Goal: Transaction & Acquisition: Purchase product/service

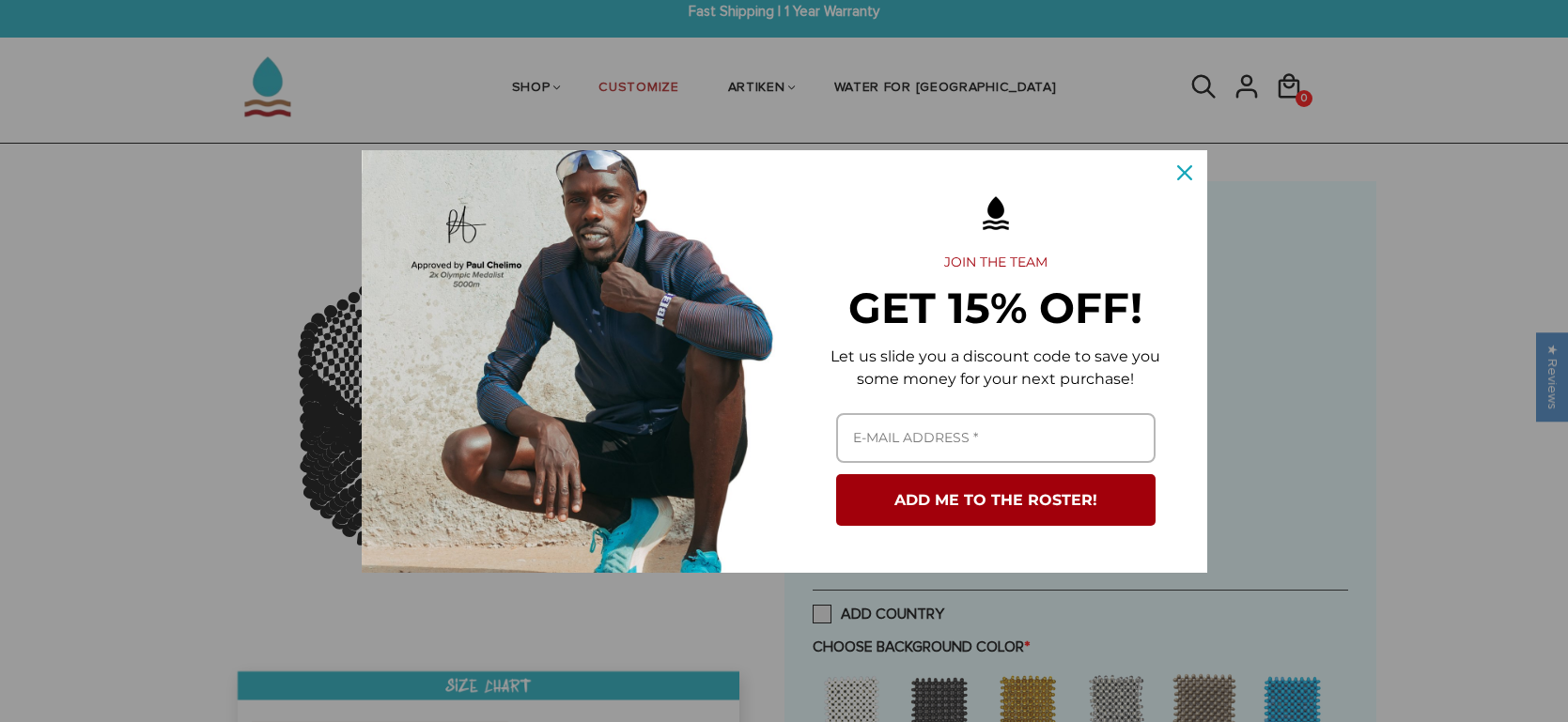
scroll to position [15, 0]
click at [1182, 172] on icon "close icon" at bounding box center [1184, 173] width 15 height 15
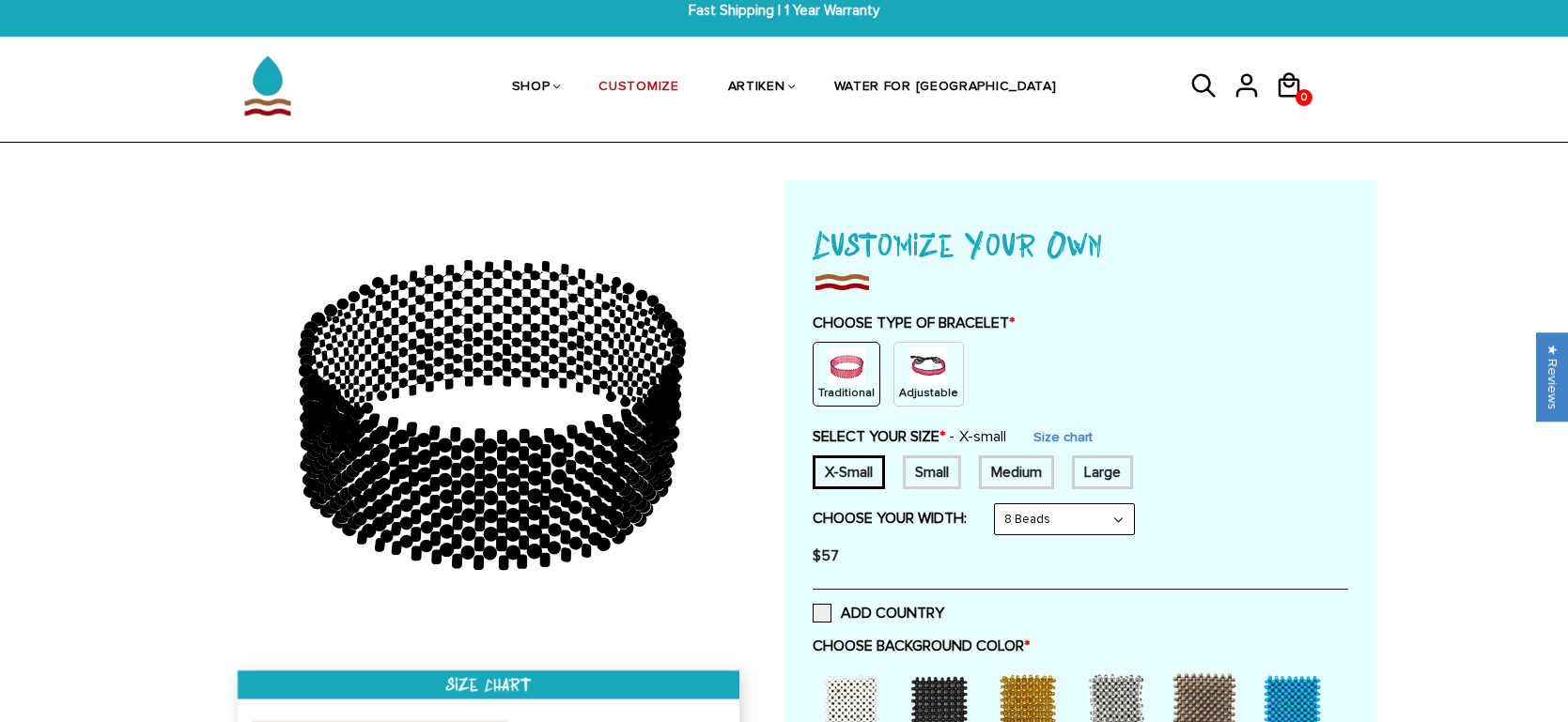
click at [916, 377] on img at bounding box center [928, 366] width 38 height 38
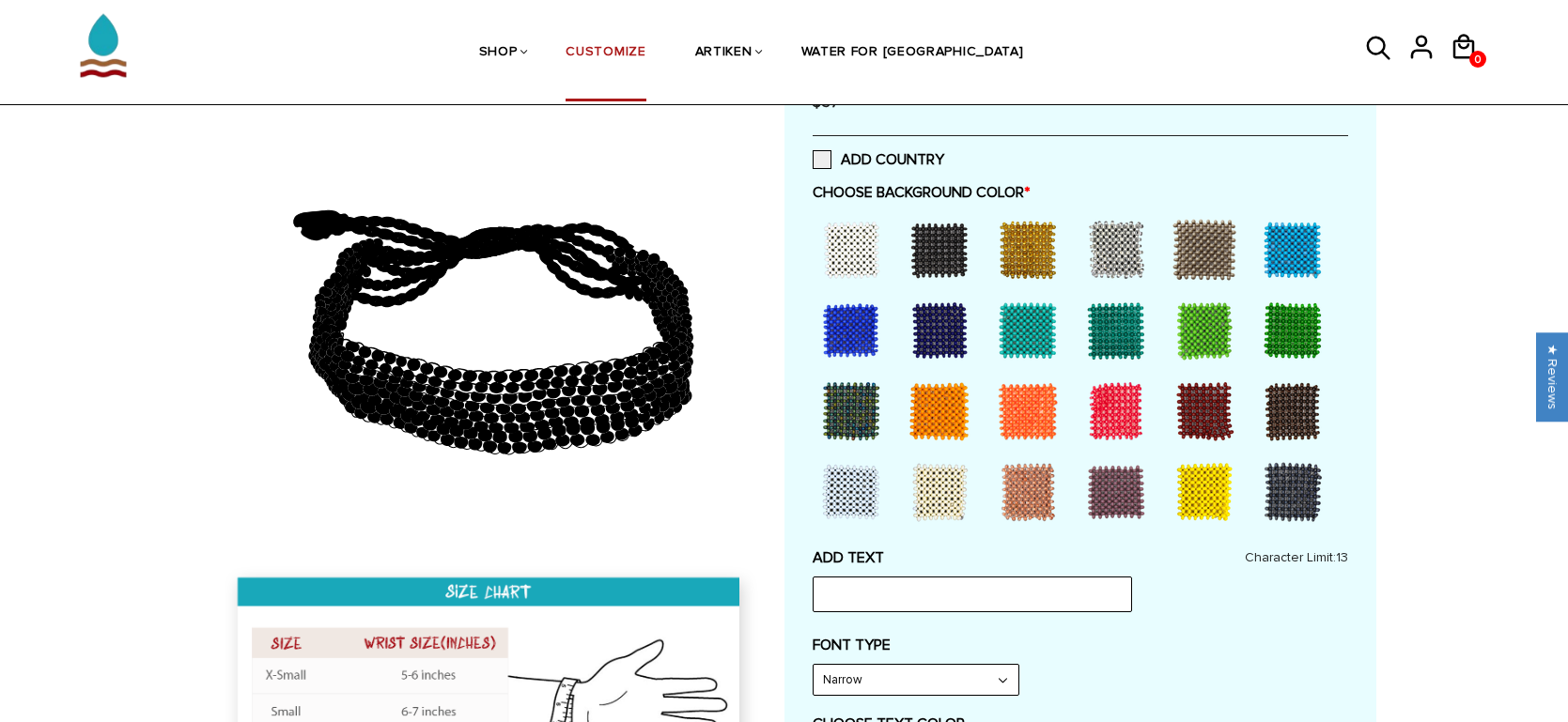
scroll to position [393, 0]
click at [851, 330] on div at bounding box center [851, 330] width 75 height 75
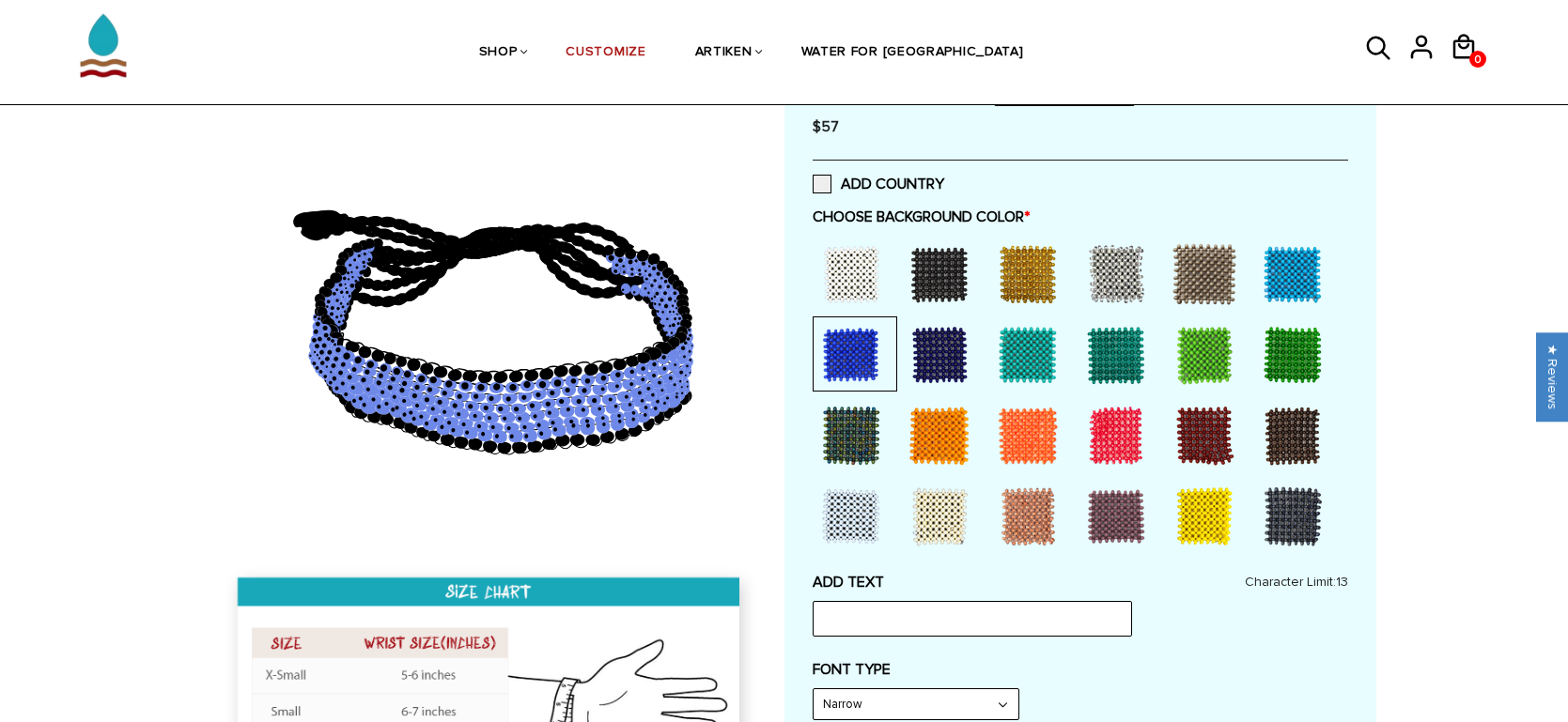
scroll to position [363, 0]
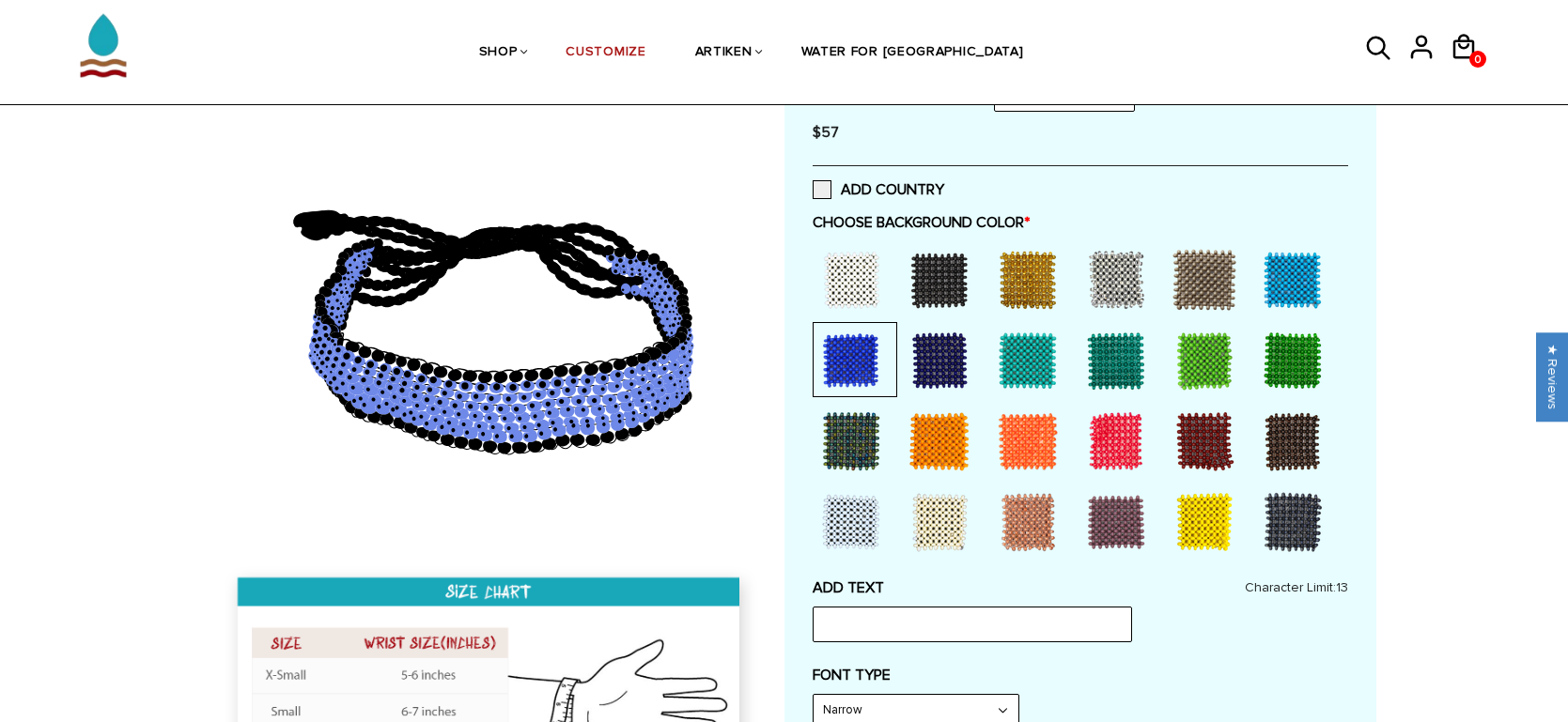
click at [1280, 296] on div at bounding box center [1292, 280] width 75 height 75
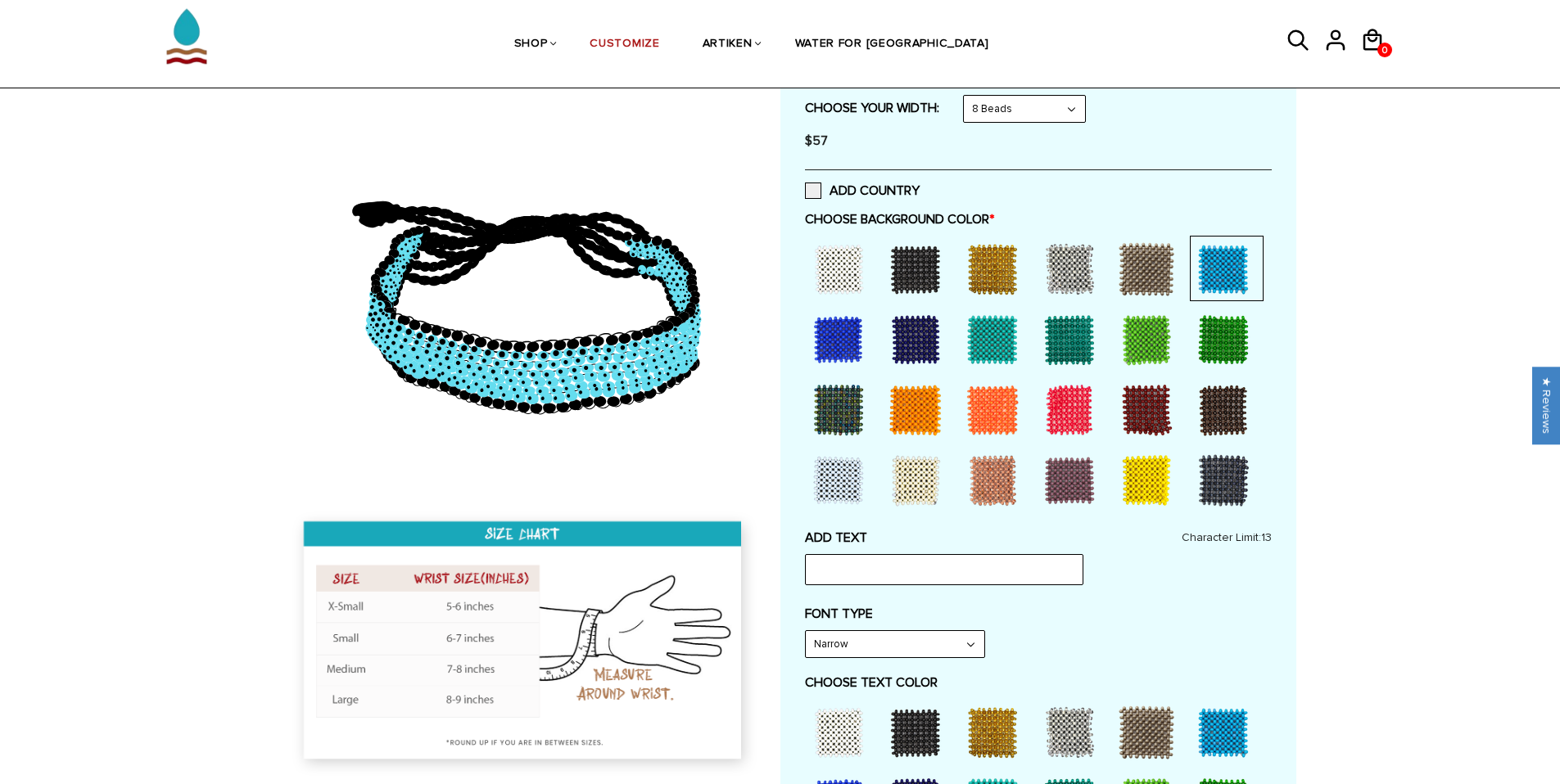
scroll to position [291, 0]
click at [843, 337] on div at bounding box center [839, 339] width 66 height 66
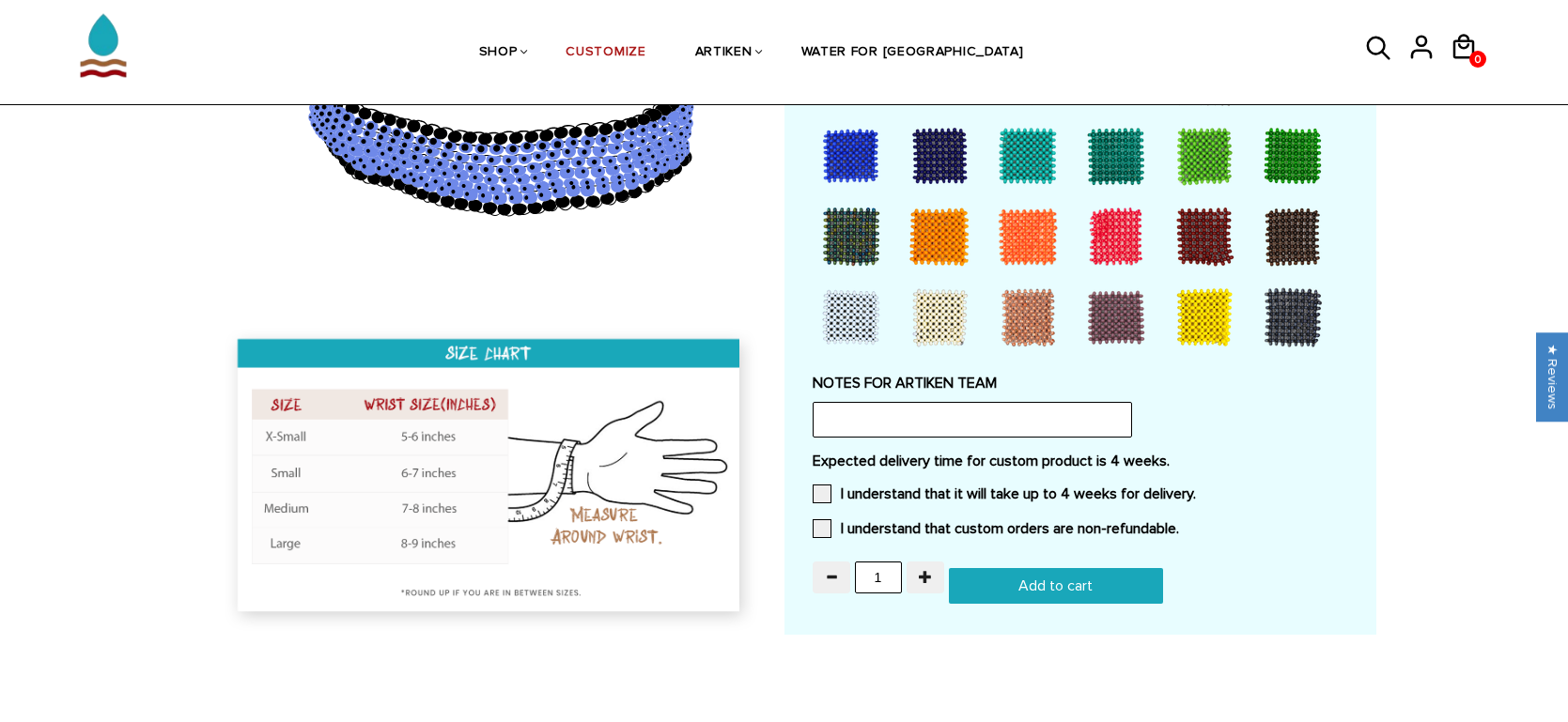
scroll to position [1465, 0]
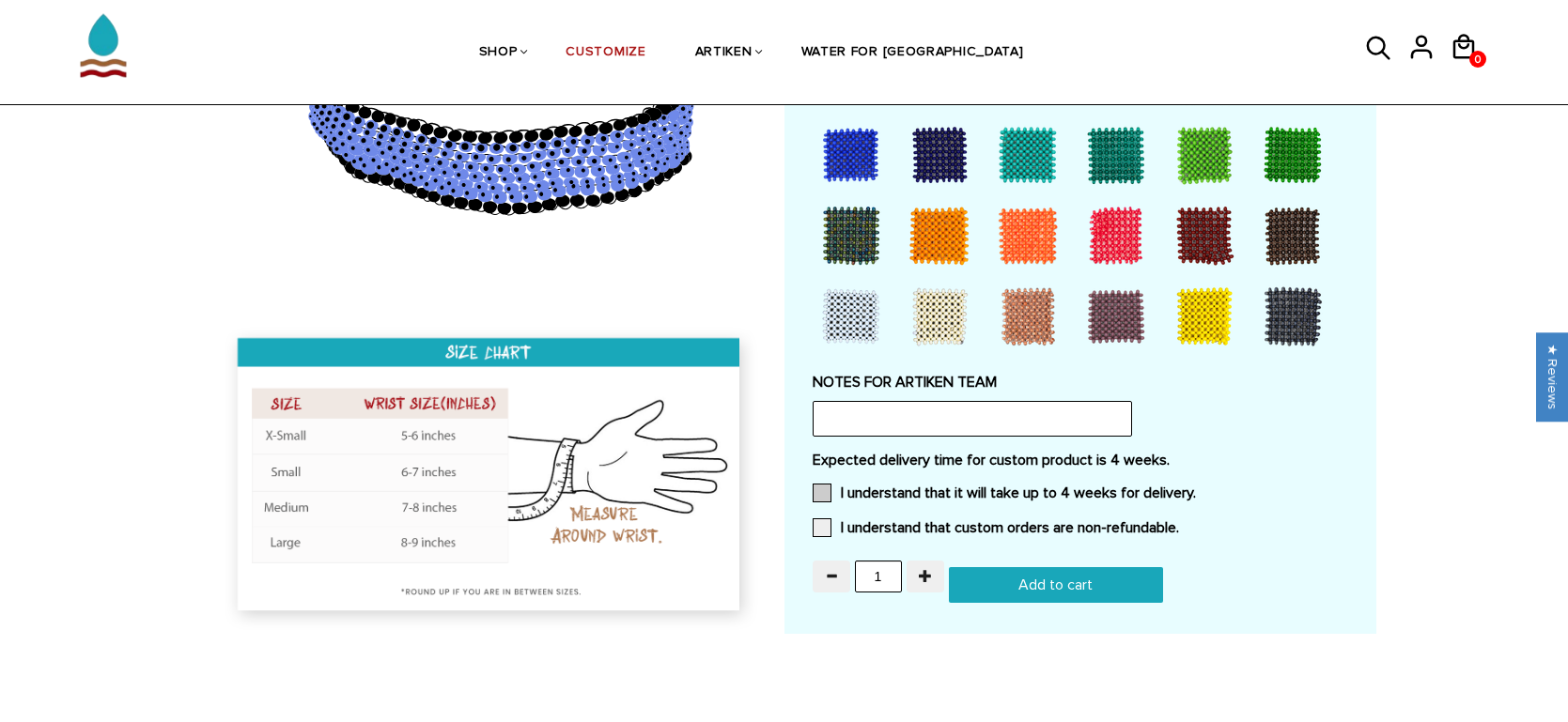
click at [823, 490] on span at bounding box center [821, 493] width 19 height 19
click at [1196, 487] on input "I understand that it will take up to 4 weeks for delivery." at bounding box center [1196, 487] width 0 height 0
click at [826, 530] on span at bounding box center [821, 528] width 19 height 19
click at [1178, 523] on input "I understand that custom orders are non-refundable." at bounding box center [1178, 523] width 0 height 0
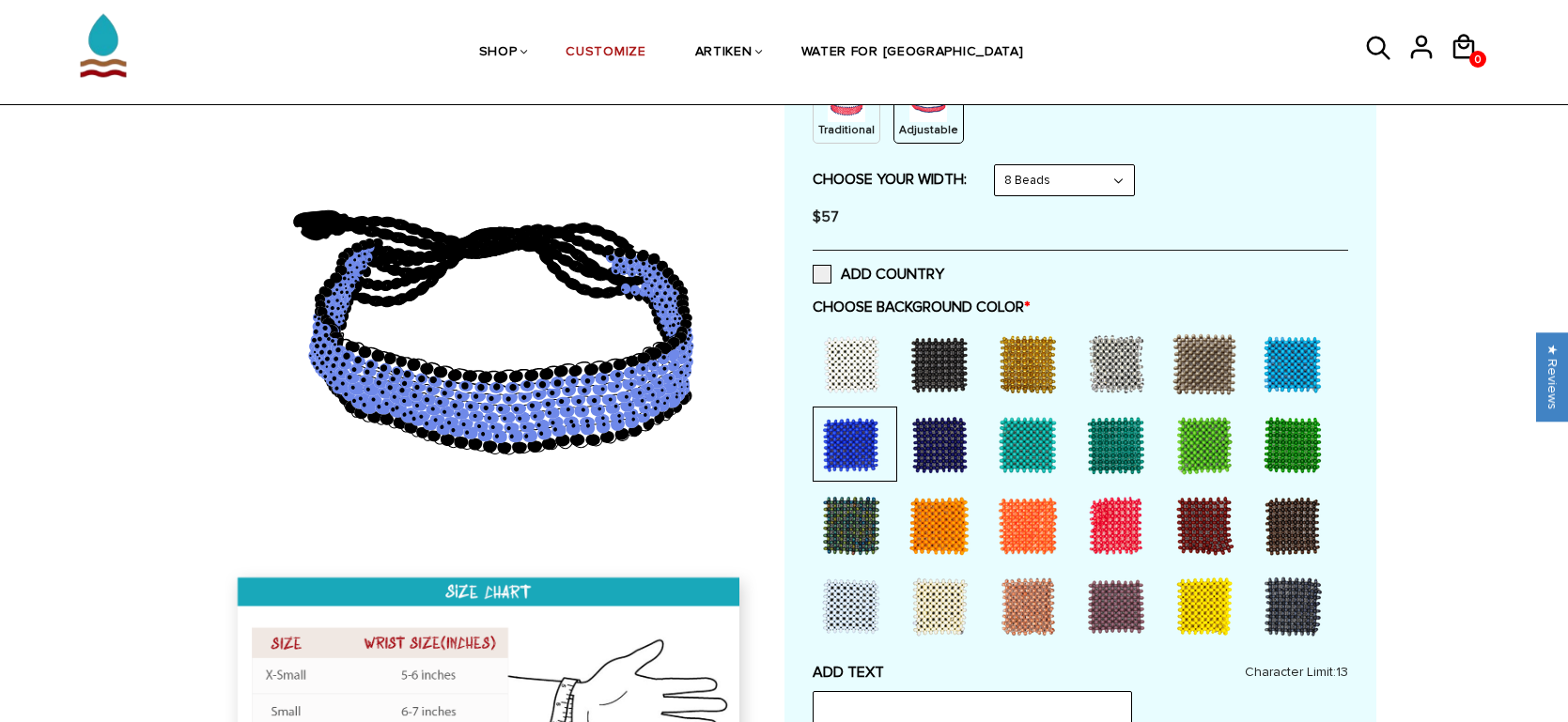
scroll to position [282, 0]
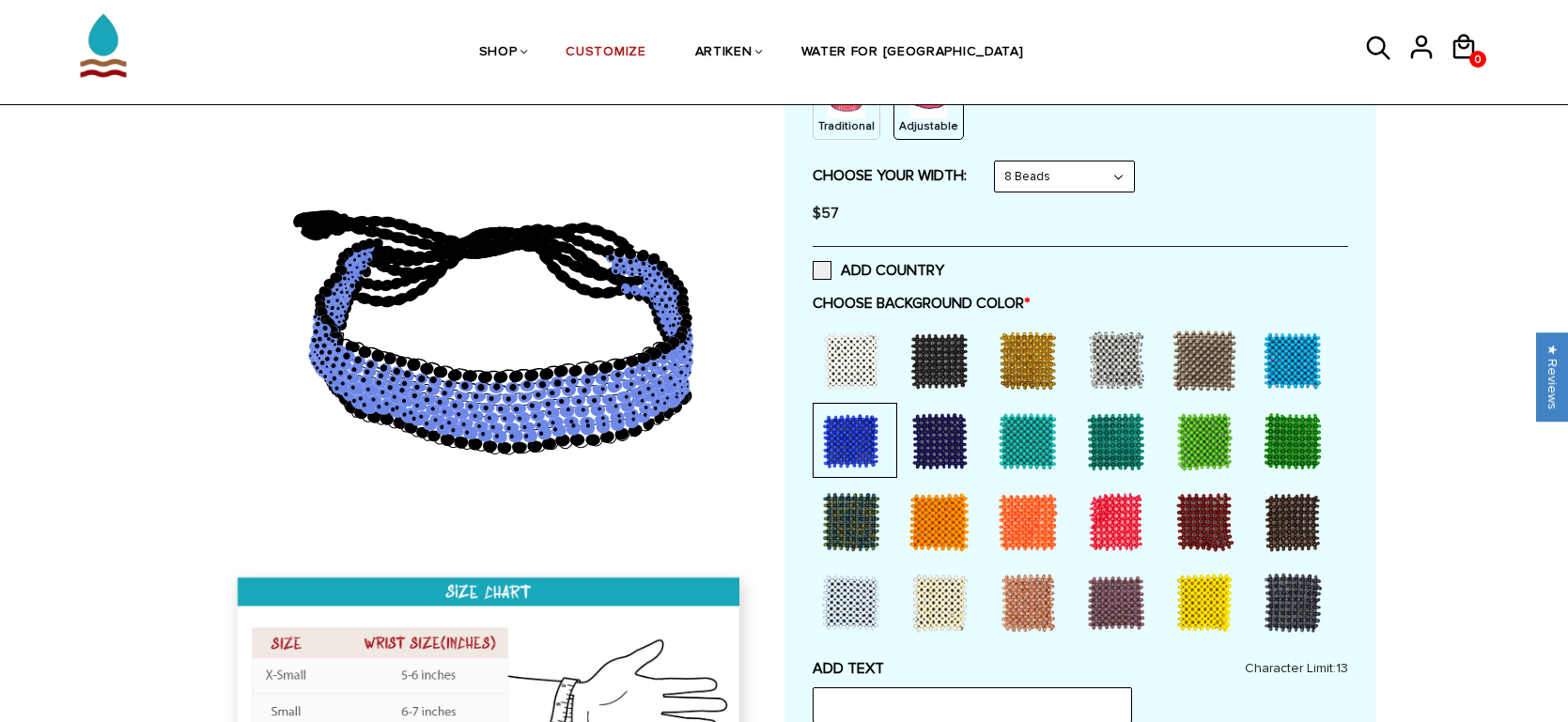
click at [854, 440] on div at bounding box center [851, 441] width 75 height 75
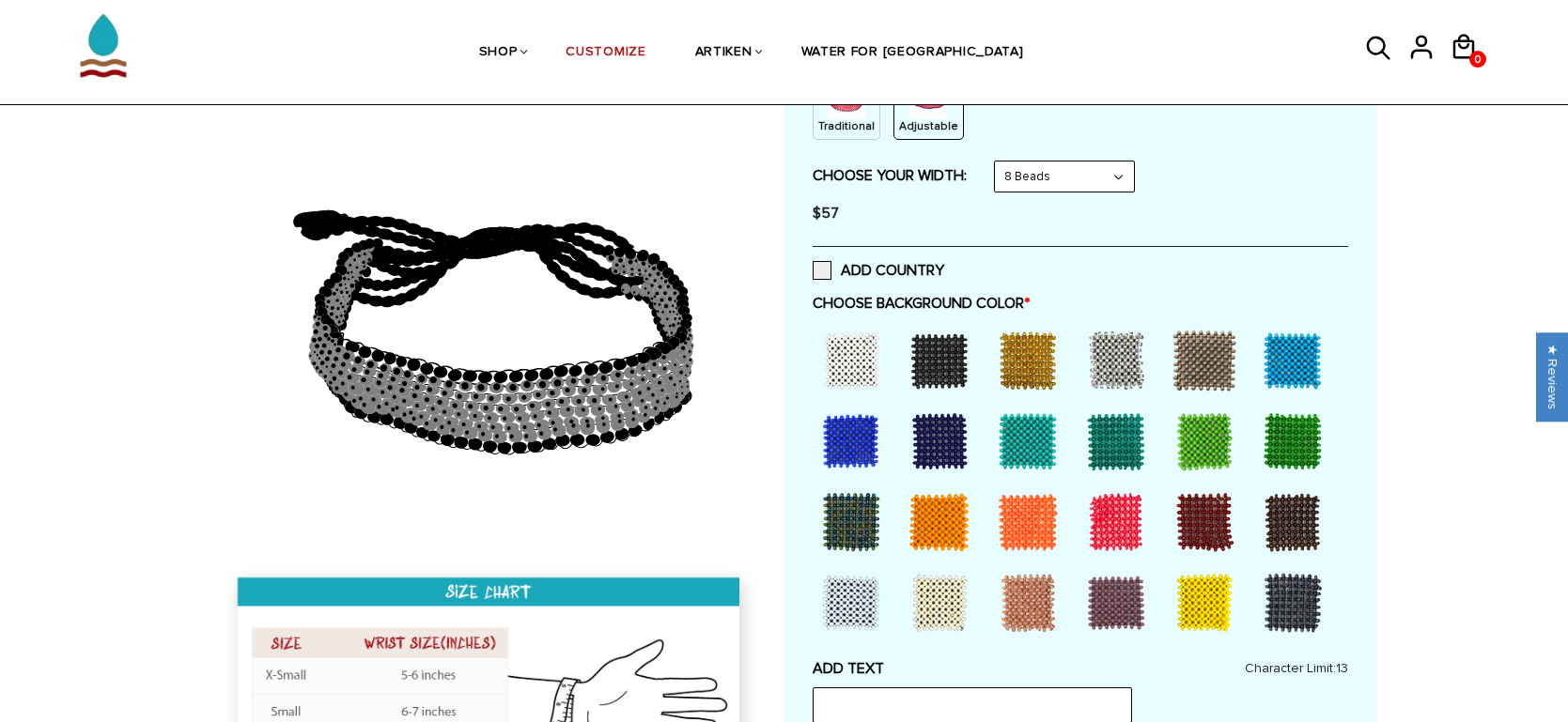
click at [854, 440] on div at bounding box center [851, 441] width 75 height 75
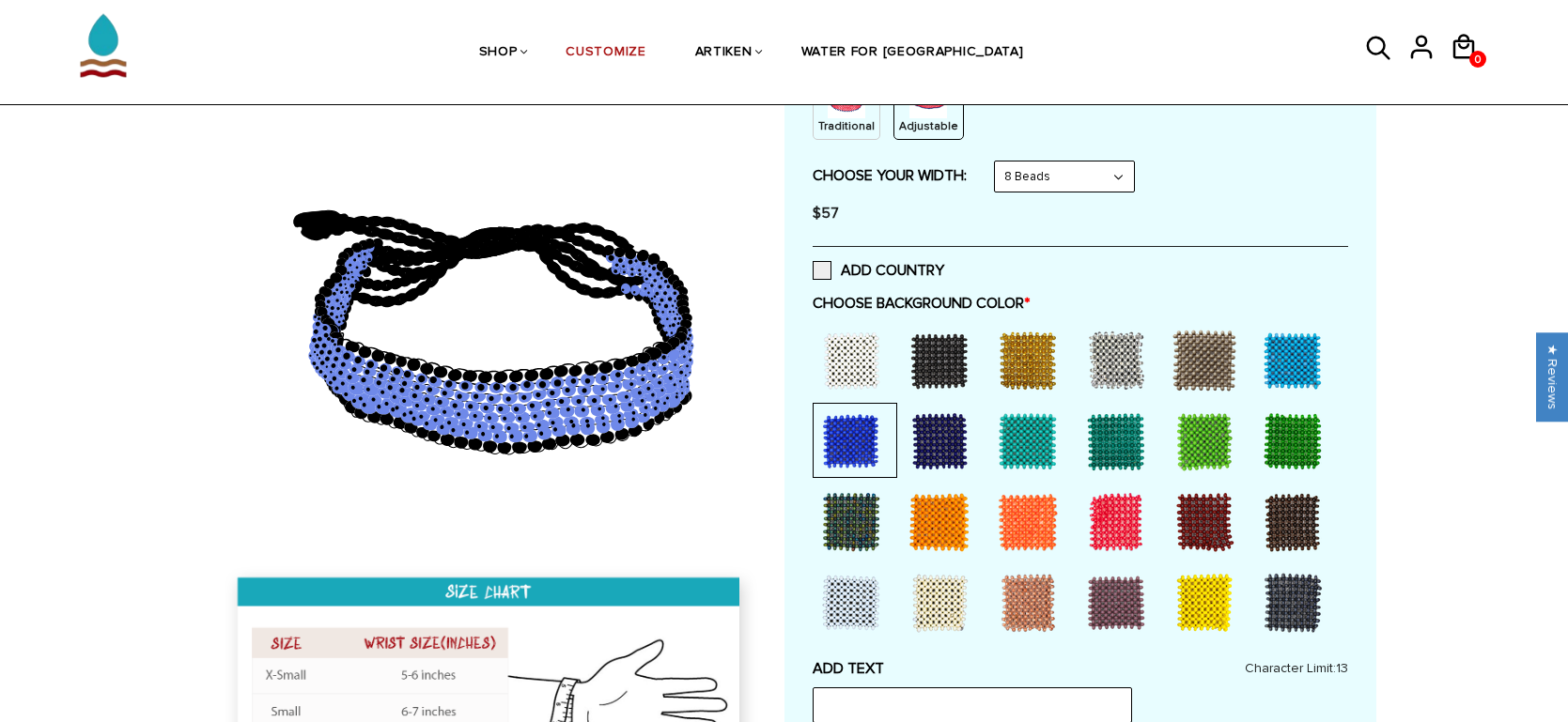
click at [854, 440] on div at bounding box center [851, 441] width 75 height 75
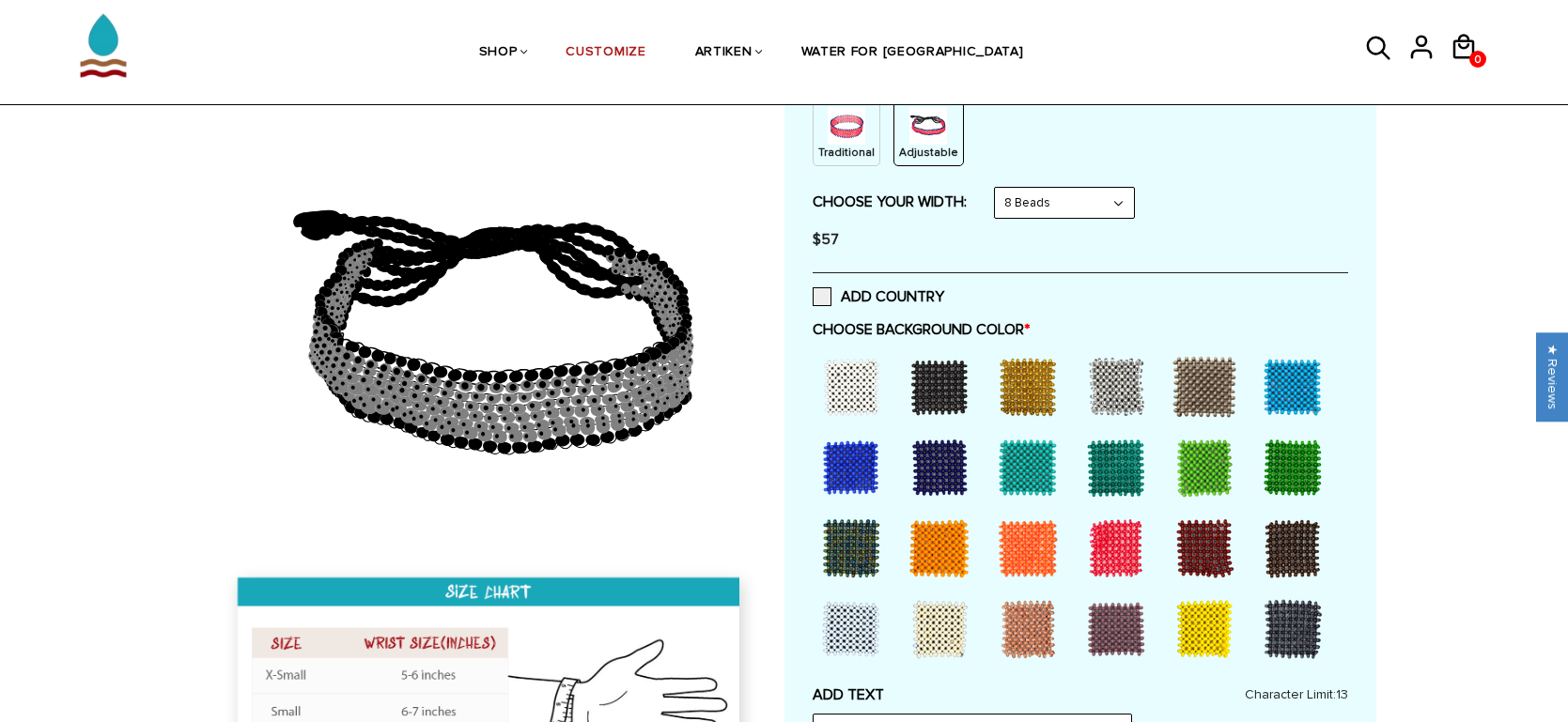
scroll to position [259, 0]
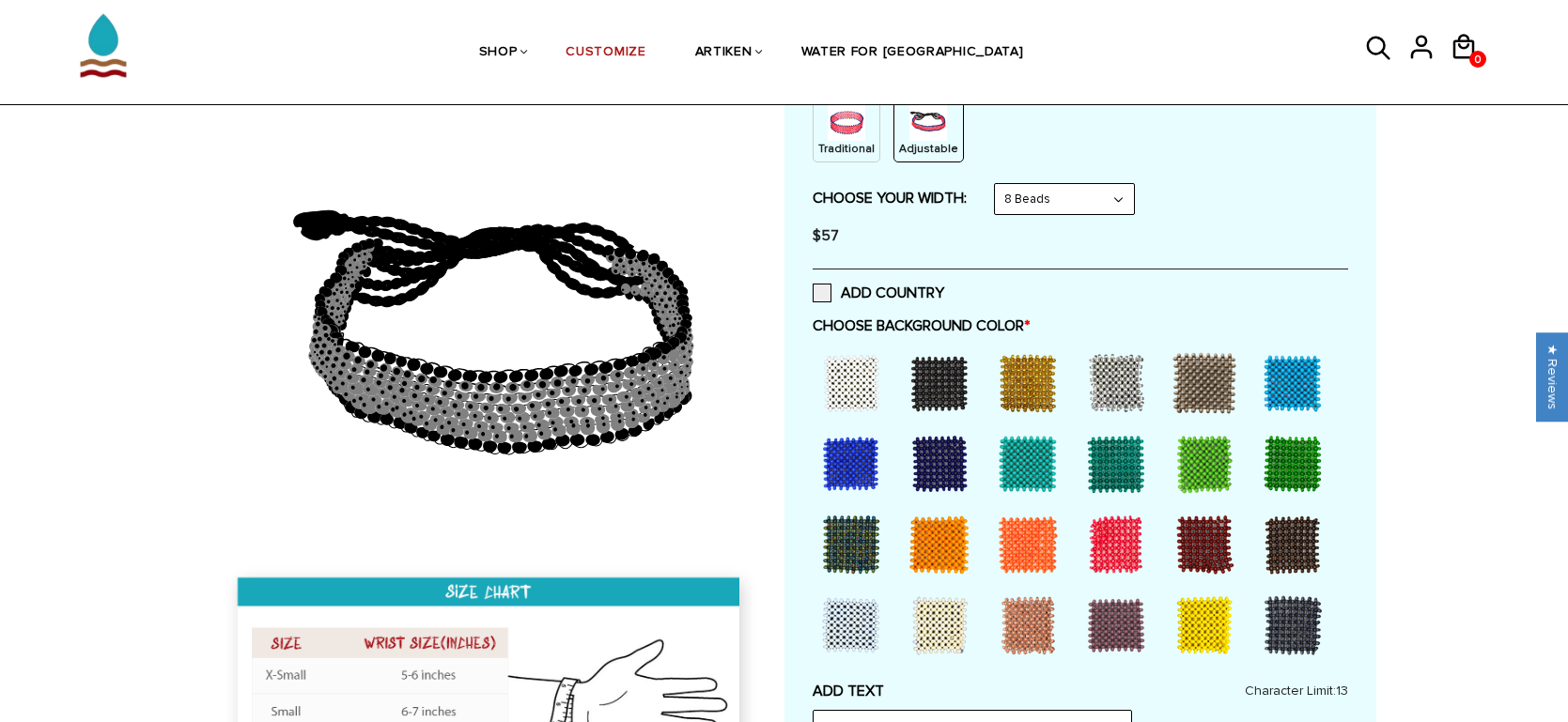
click at [859, 460] on div at bounding box center [851, 464] width 75 height 75
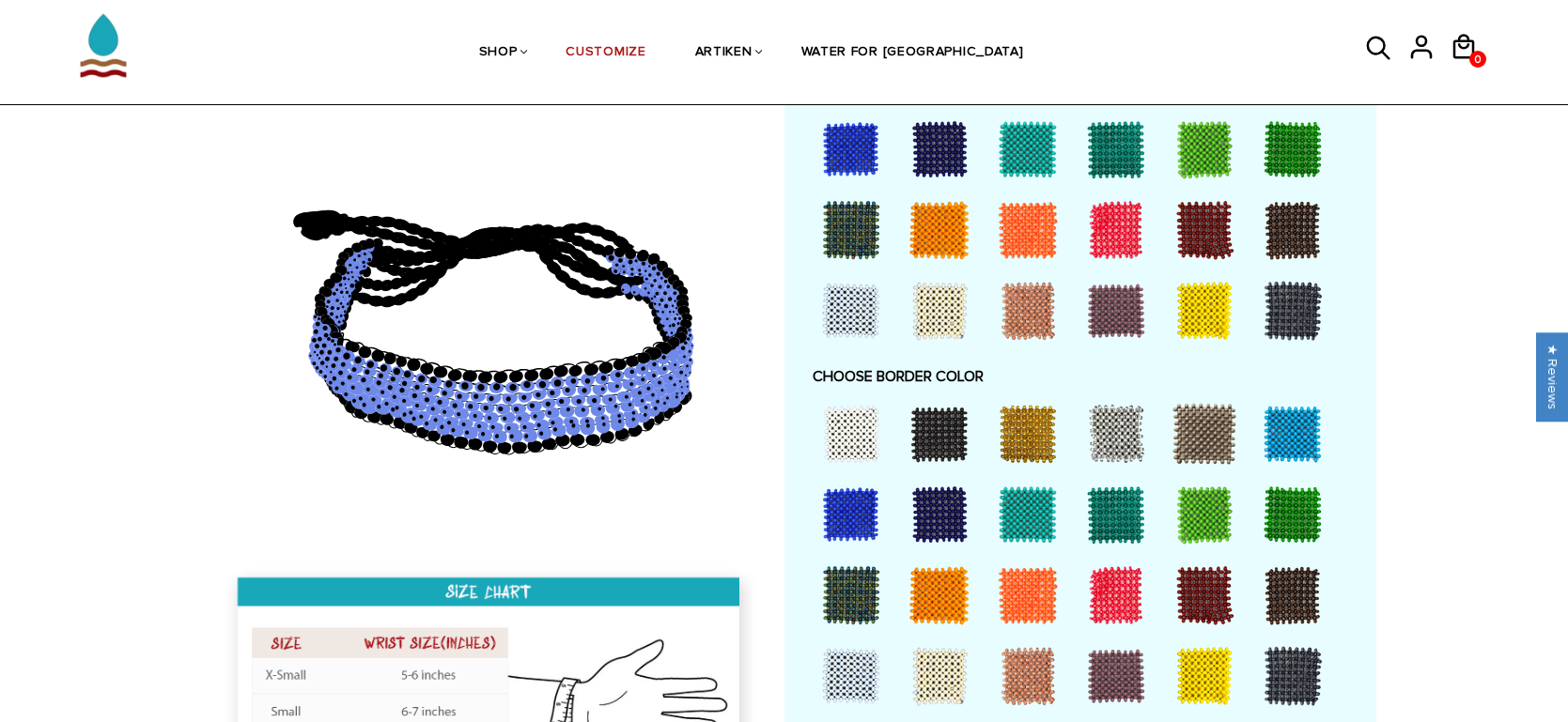
scroll to position [1118, 0]
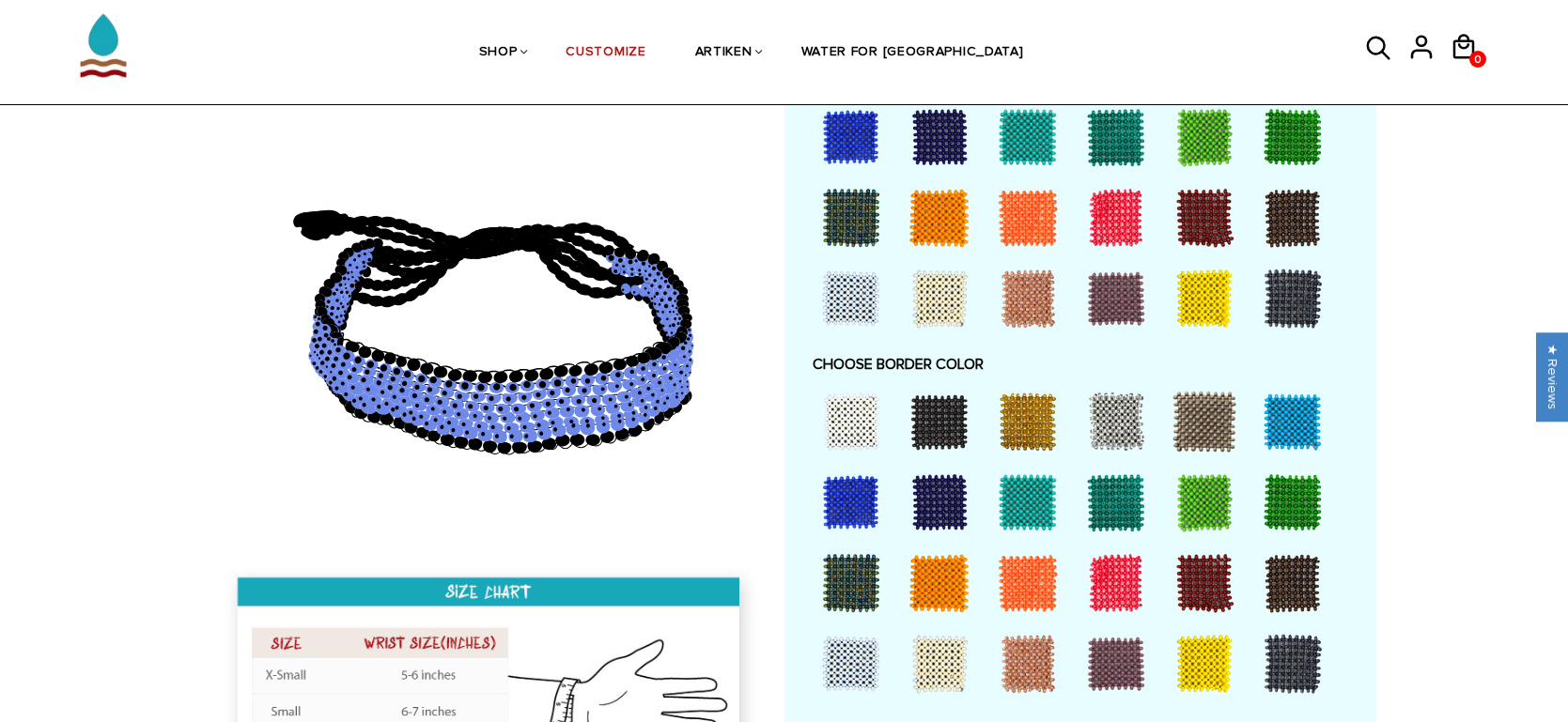
click at [1125, 591] on div at bounding box center [1116, 583] width 75 height 75
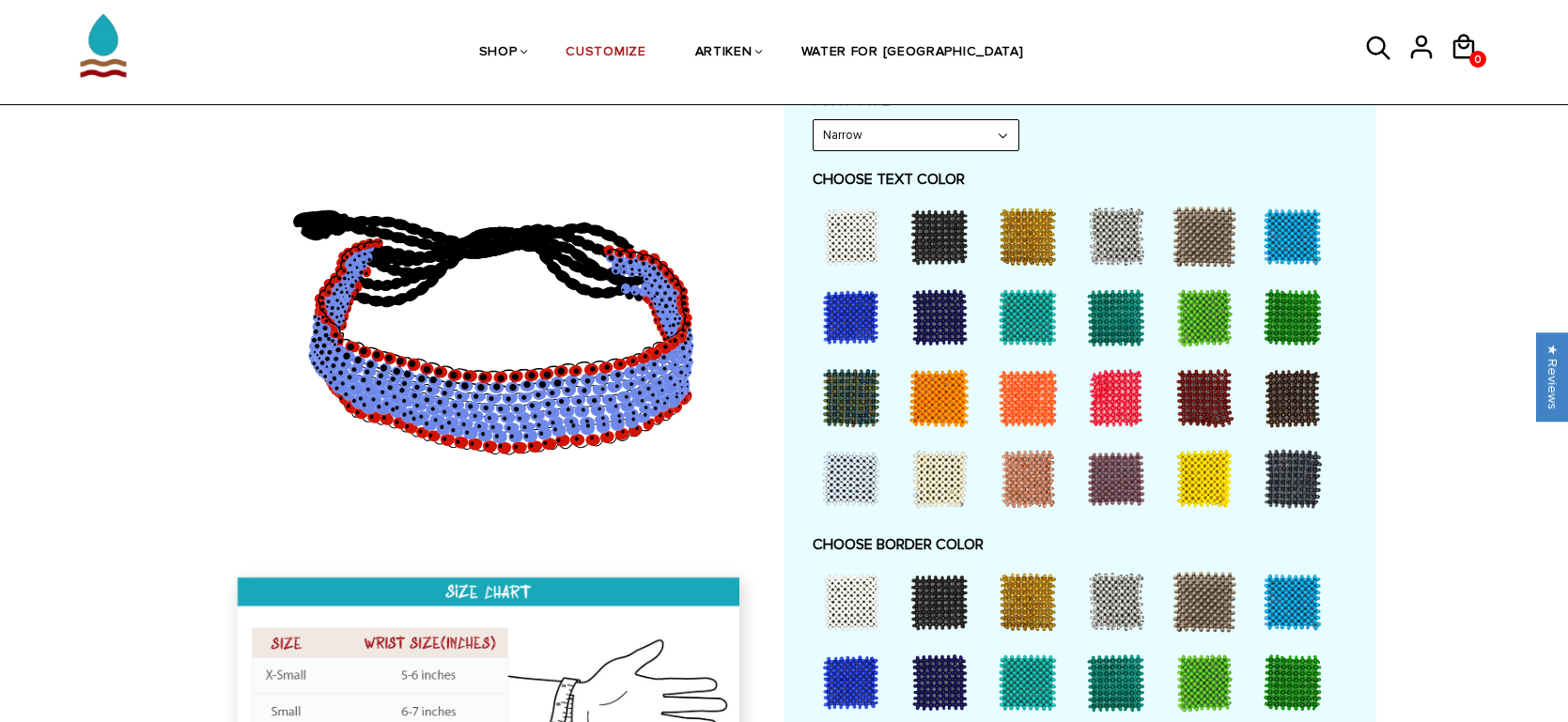
scroll to position [934, 0]
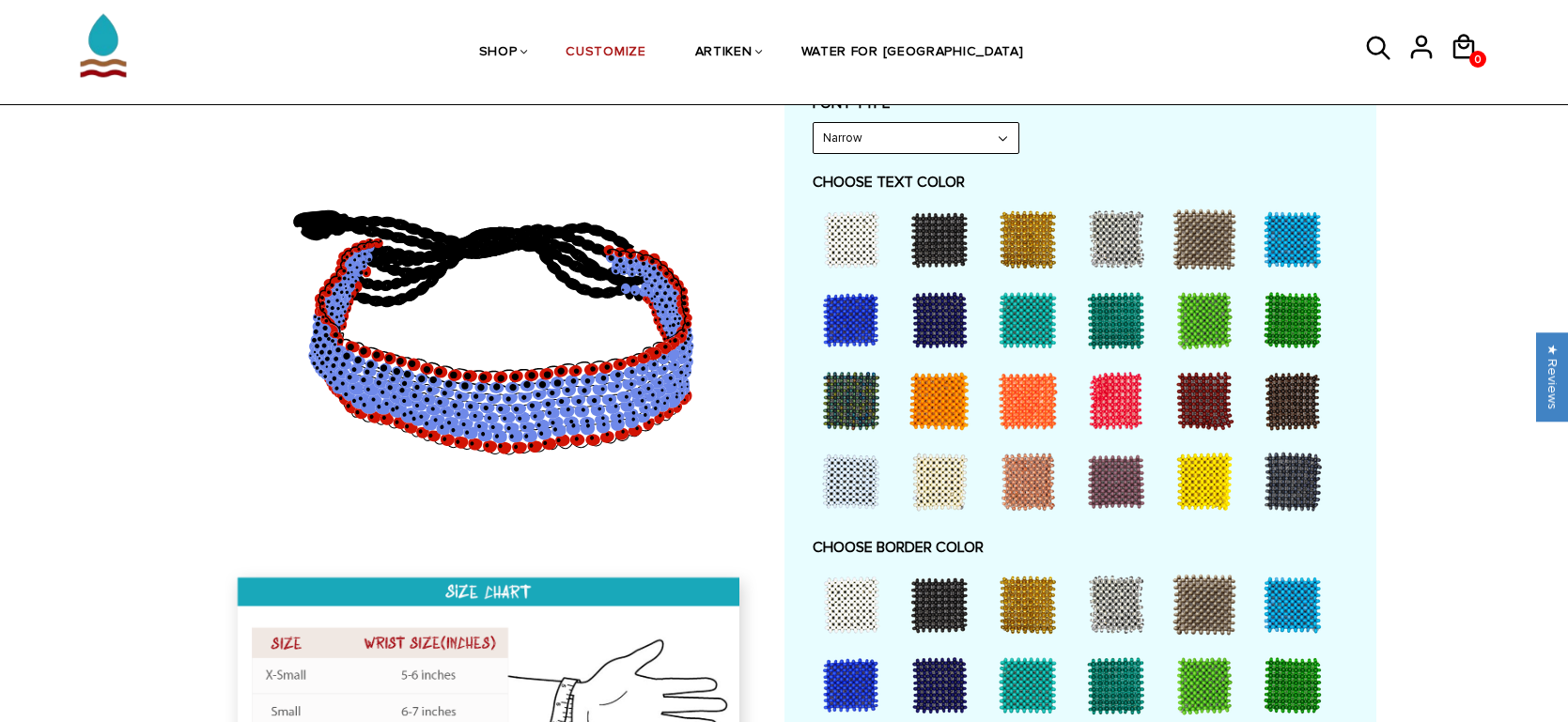
click at [1196, 487] on div at bounding box center [1204, 482] width 75 height 75
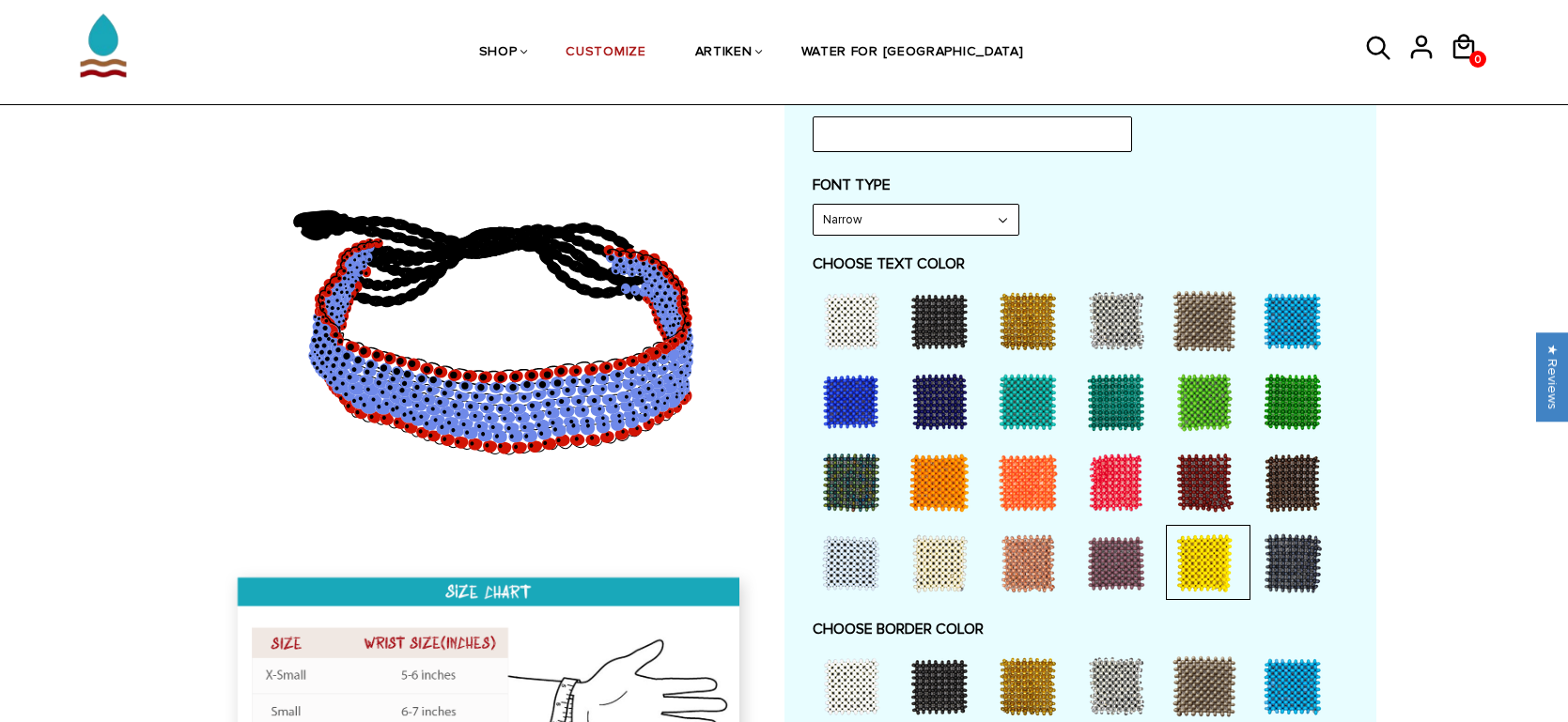
scroll to position [823, 0]
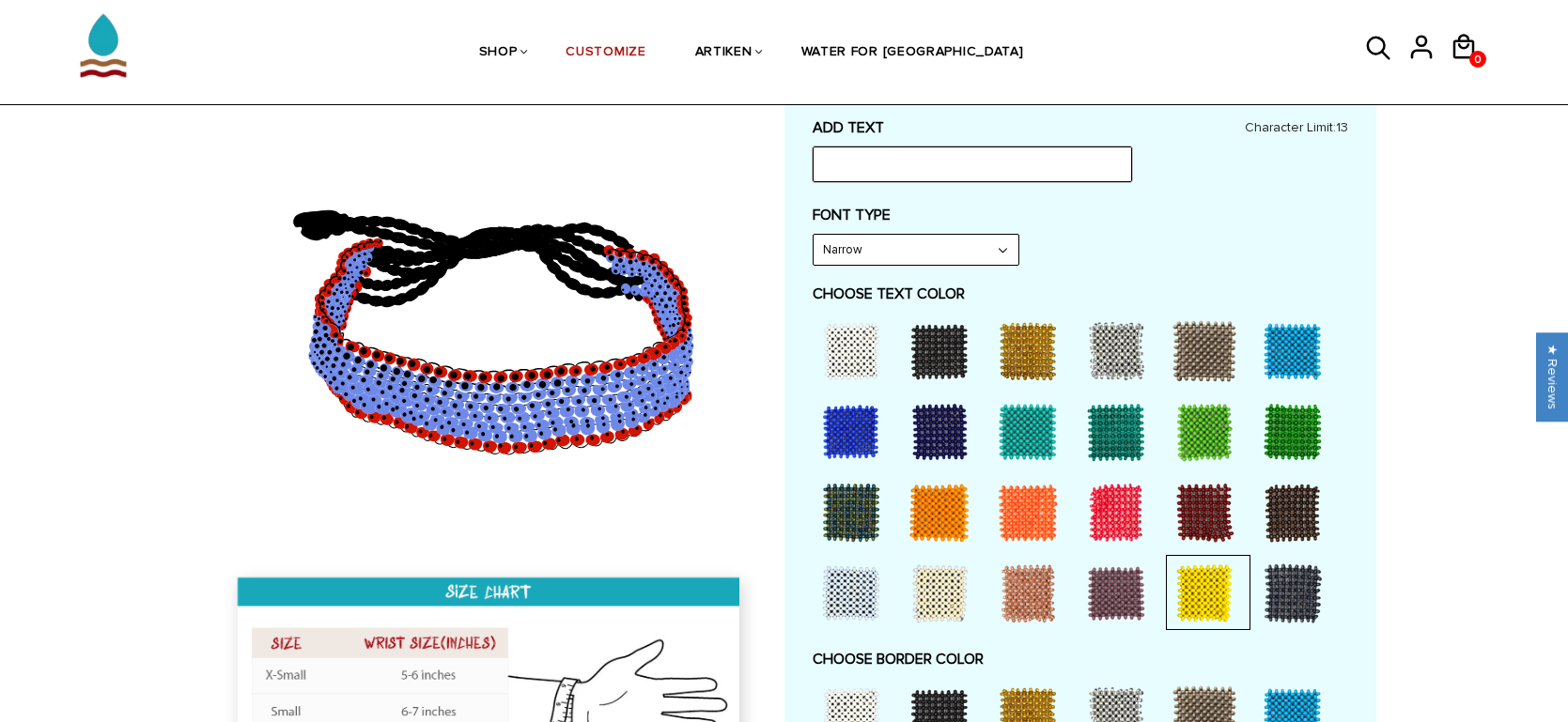
click at [983, 171] on input "text" at bounding box center [972, 165] width 319 height 36
type input "GAELS XC"
click at [1203, 215] on label "FONT TYPE" at bounding box center [1080, 214] width 536 height 19
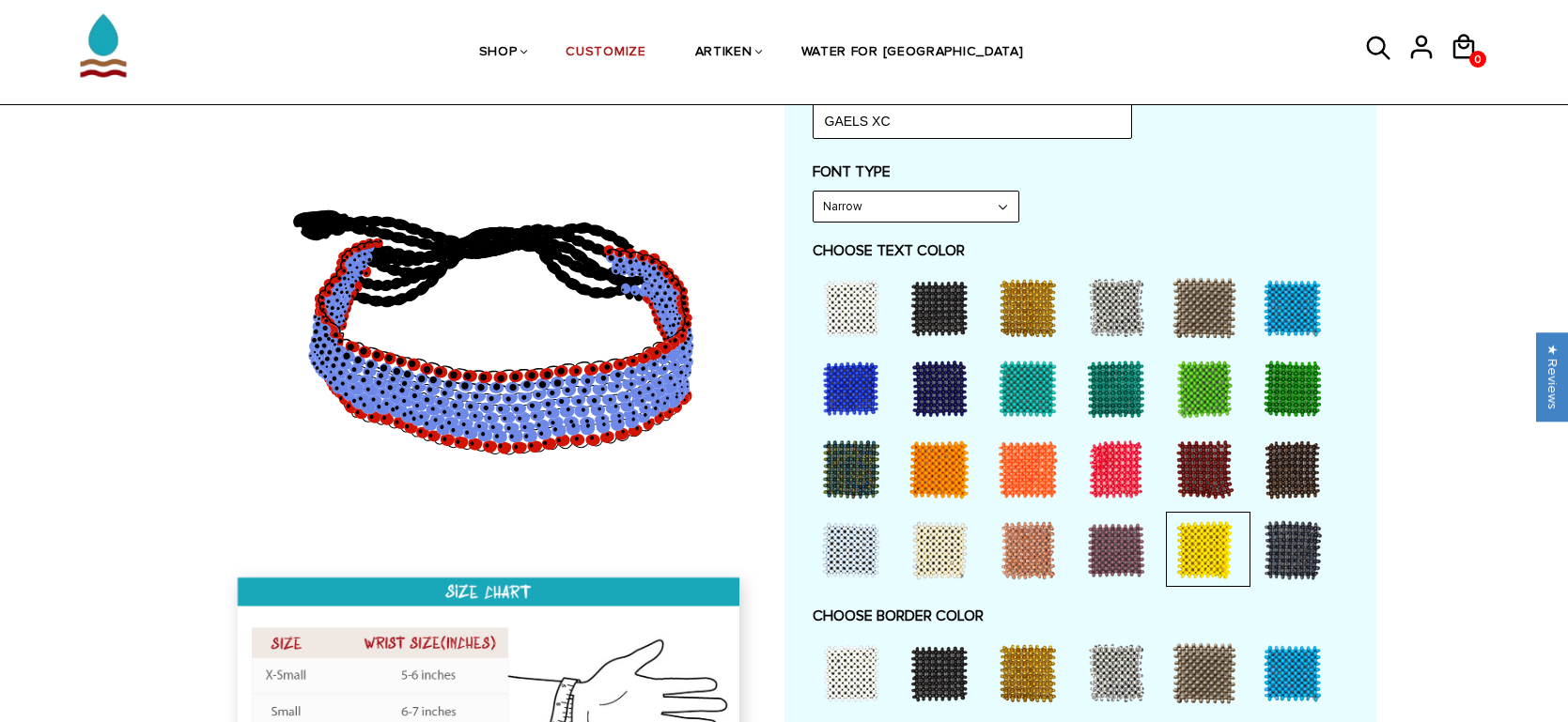
scroll to position [869, 0]
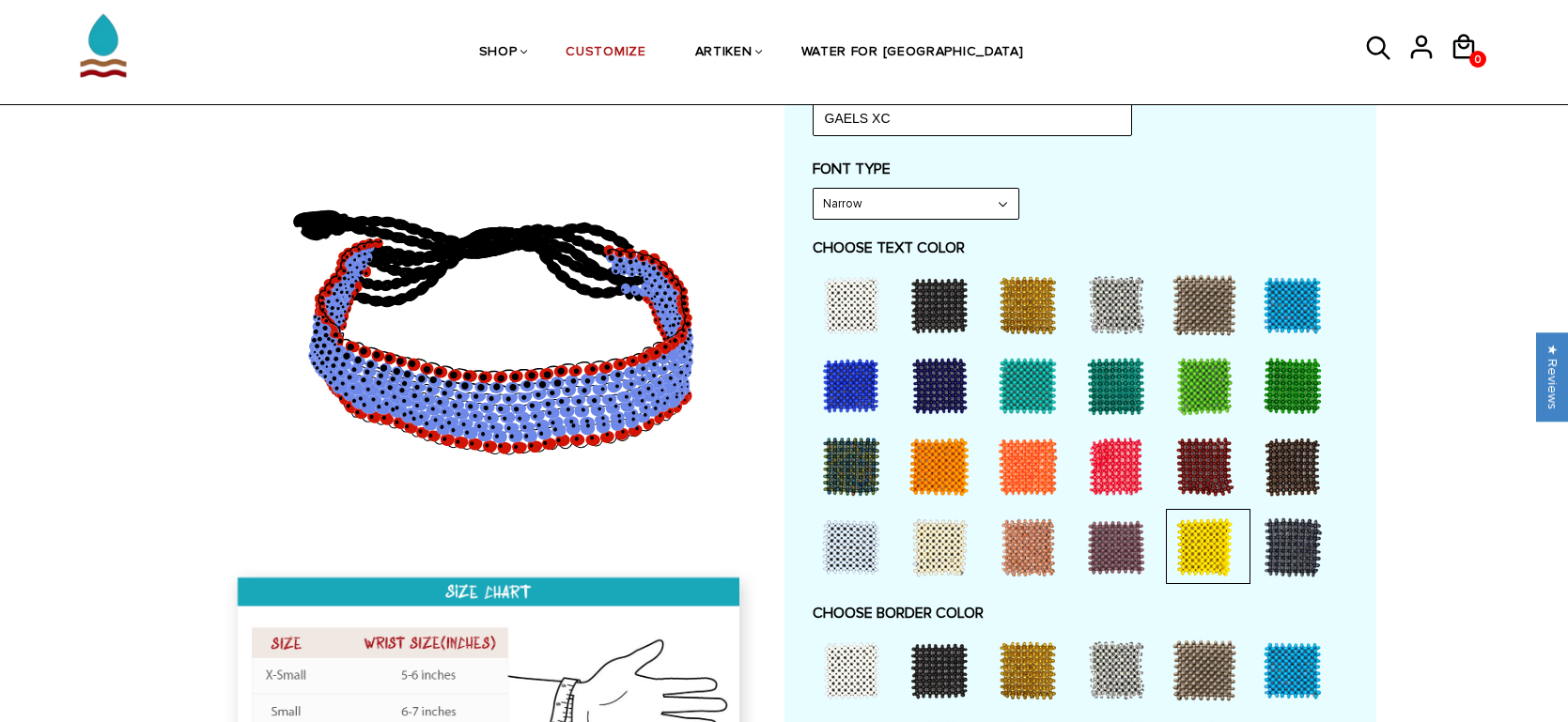
click at [982, 204] on select "Narrow Bold" at bounding box center [915, 203] width 204 height 30
select select "Bold"
click at [813, 188] on select "Narrow Bold" at bounding box center [915, 203] width 204 height 30
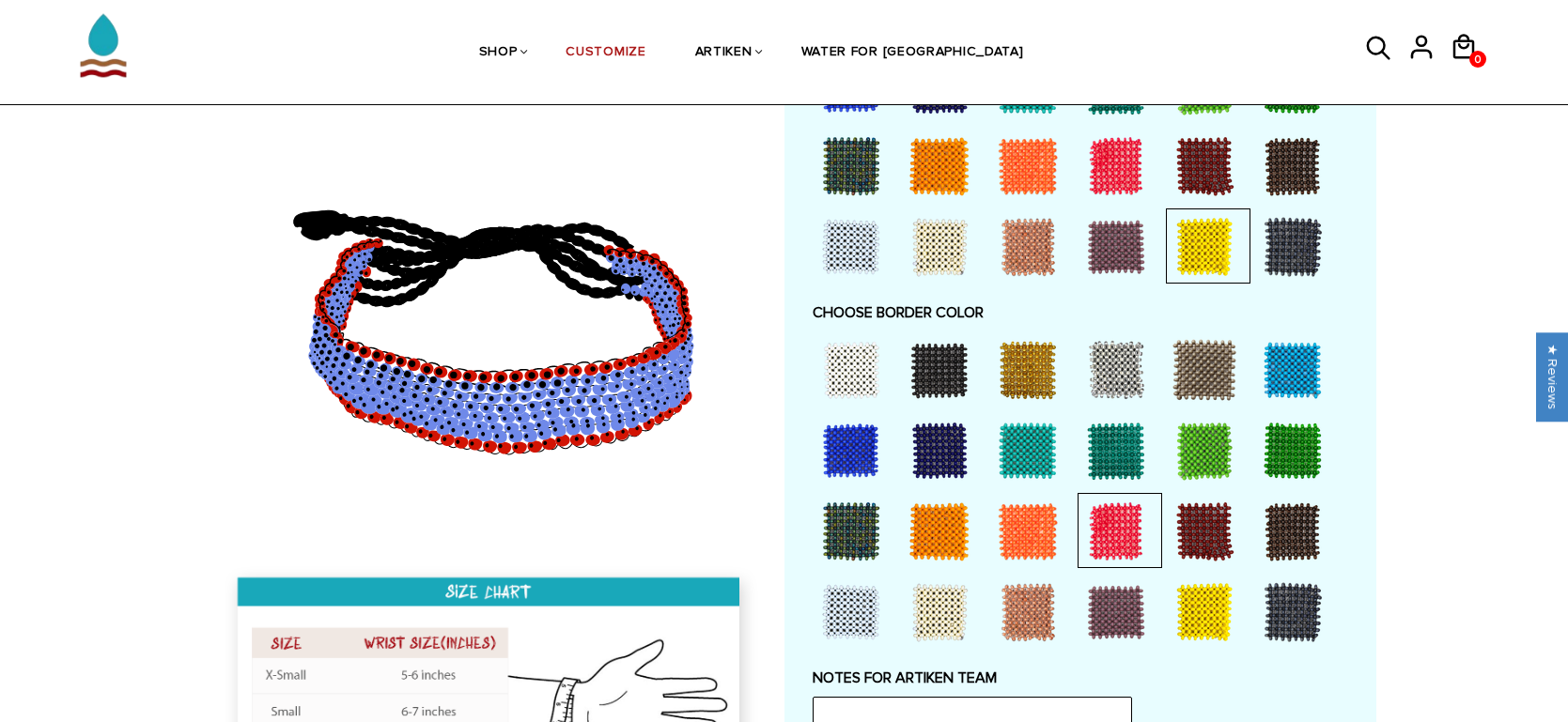
scroll to position [1169, 0]
click at [1138, 514] on div at bounding box center [1116, 532] width 75 height 75
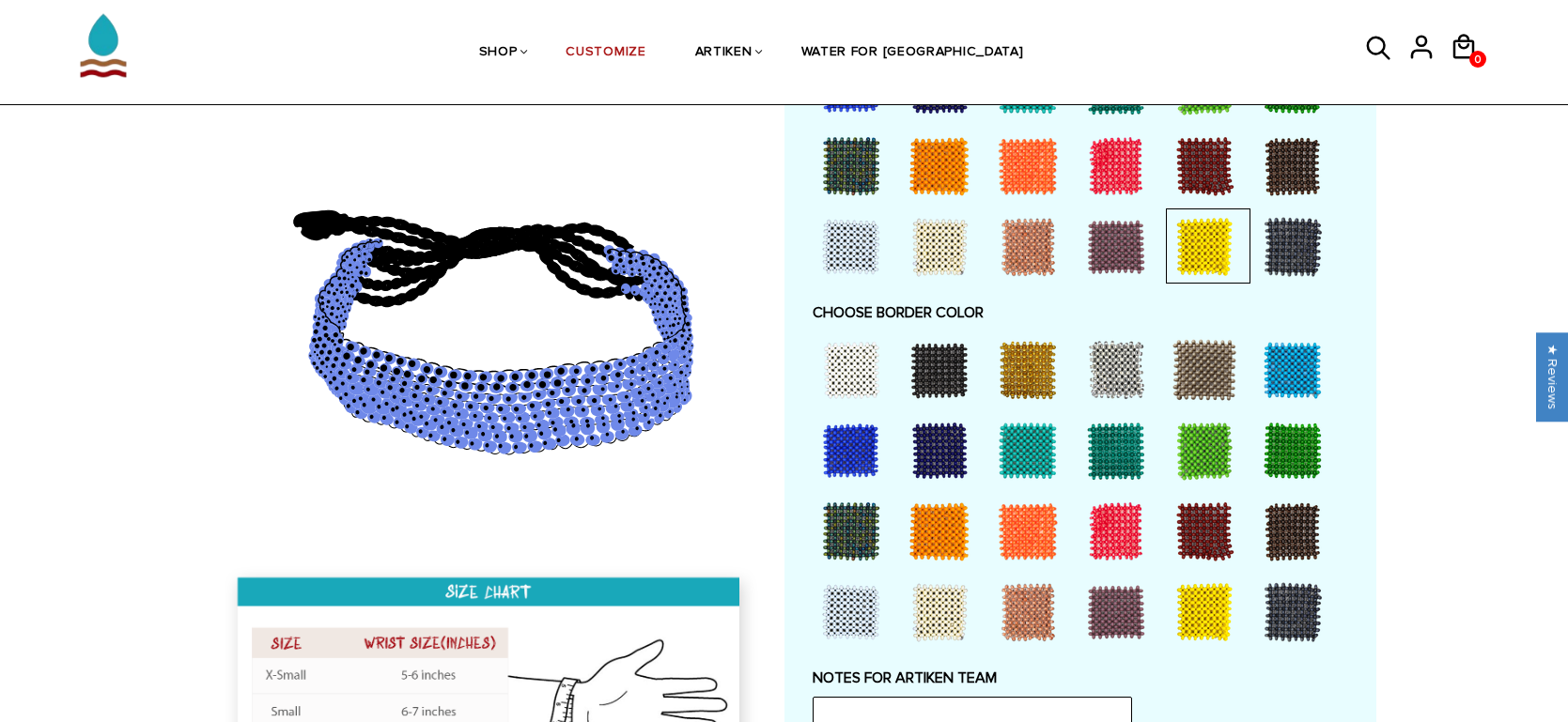
click at [1138, 514] on div at bounding box center [1116, 532] width 75 height 75
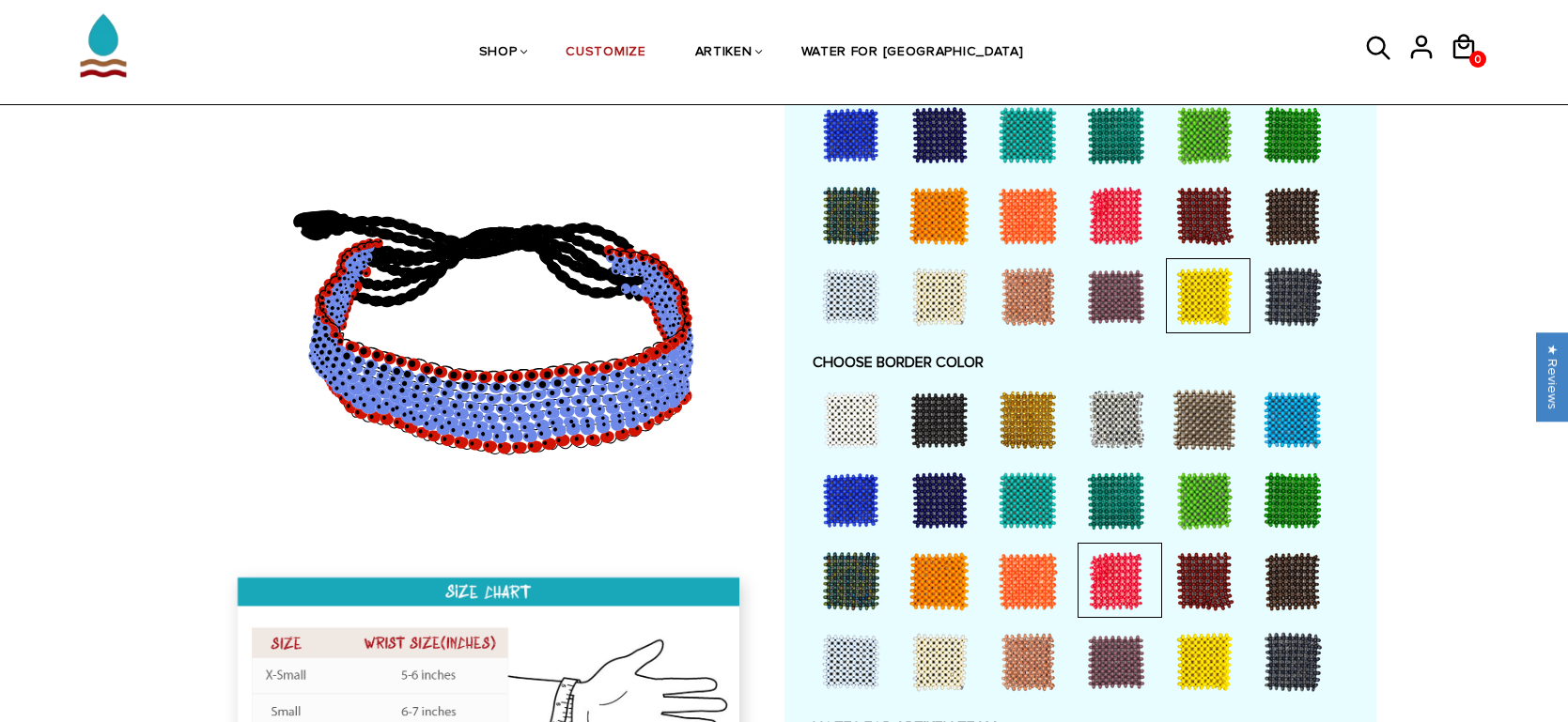
scroll to position [1138, 0]
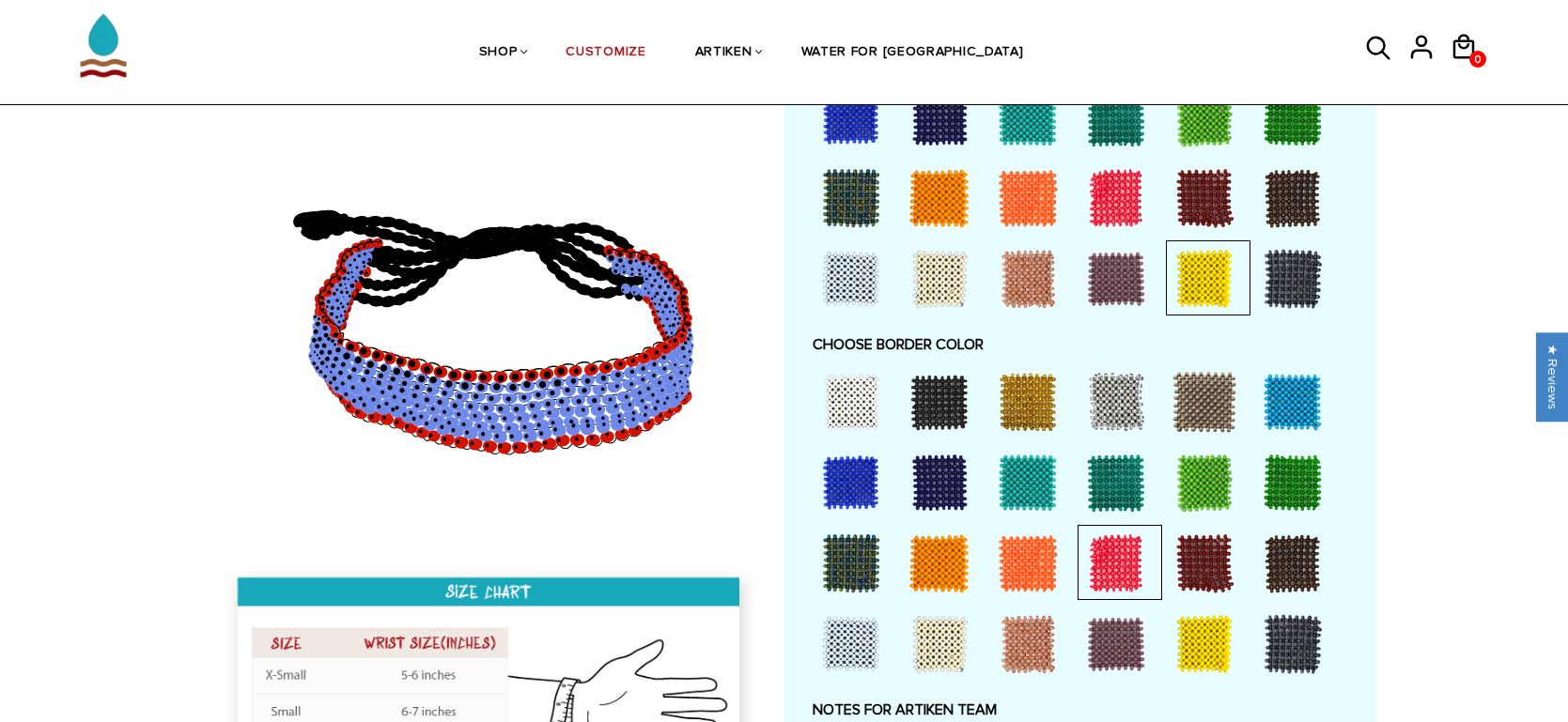
click at [1196, 277] on div at bounding box center [1204, 279] width 75 height 75
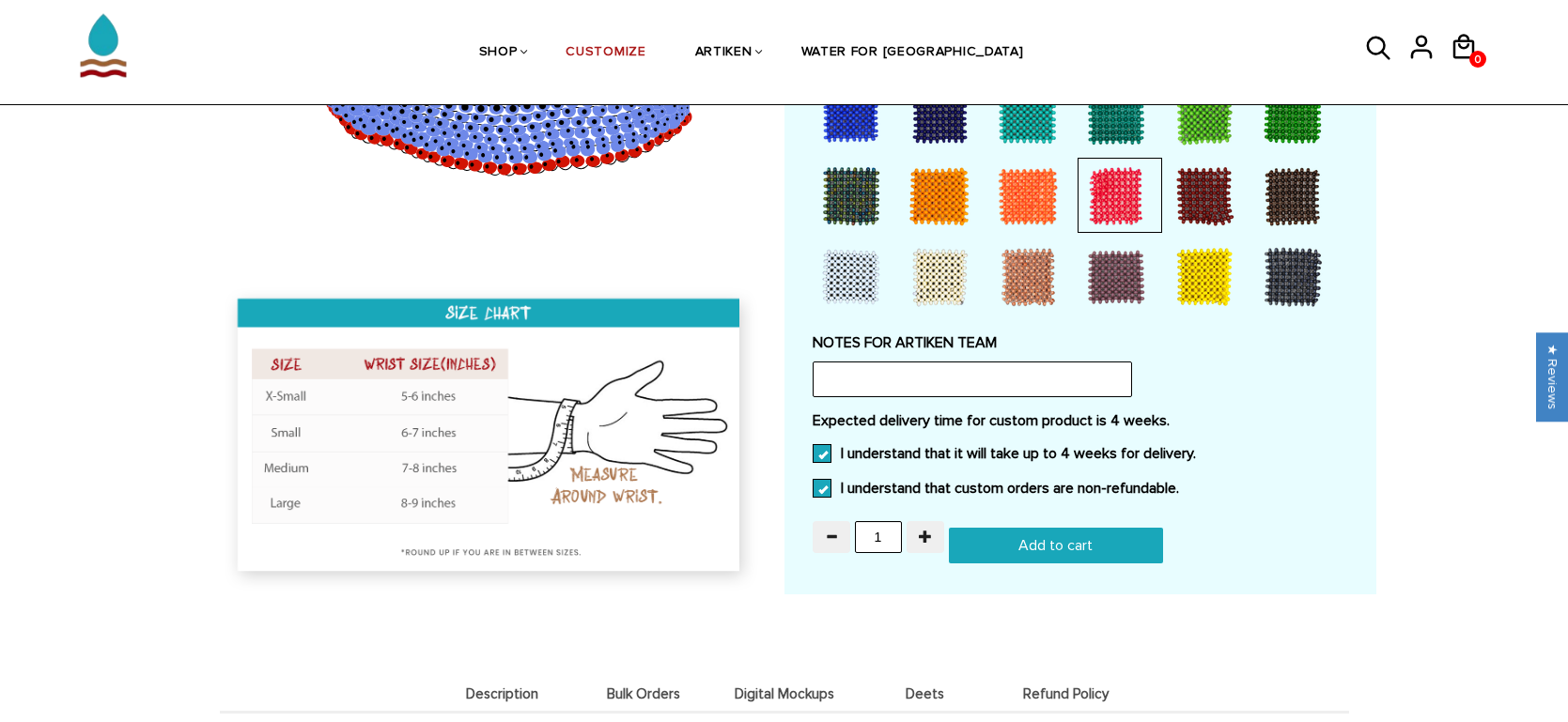
scroll to position [1507, 0]
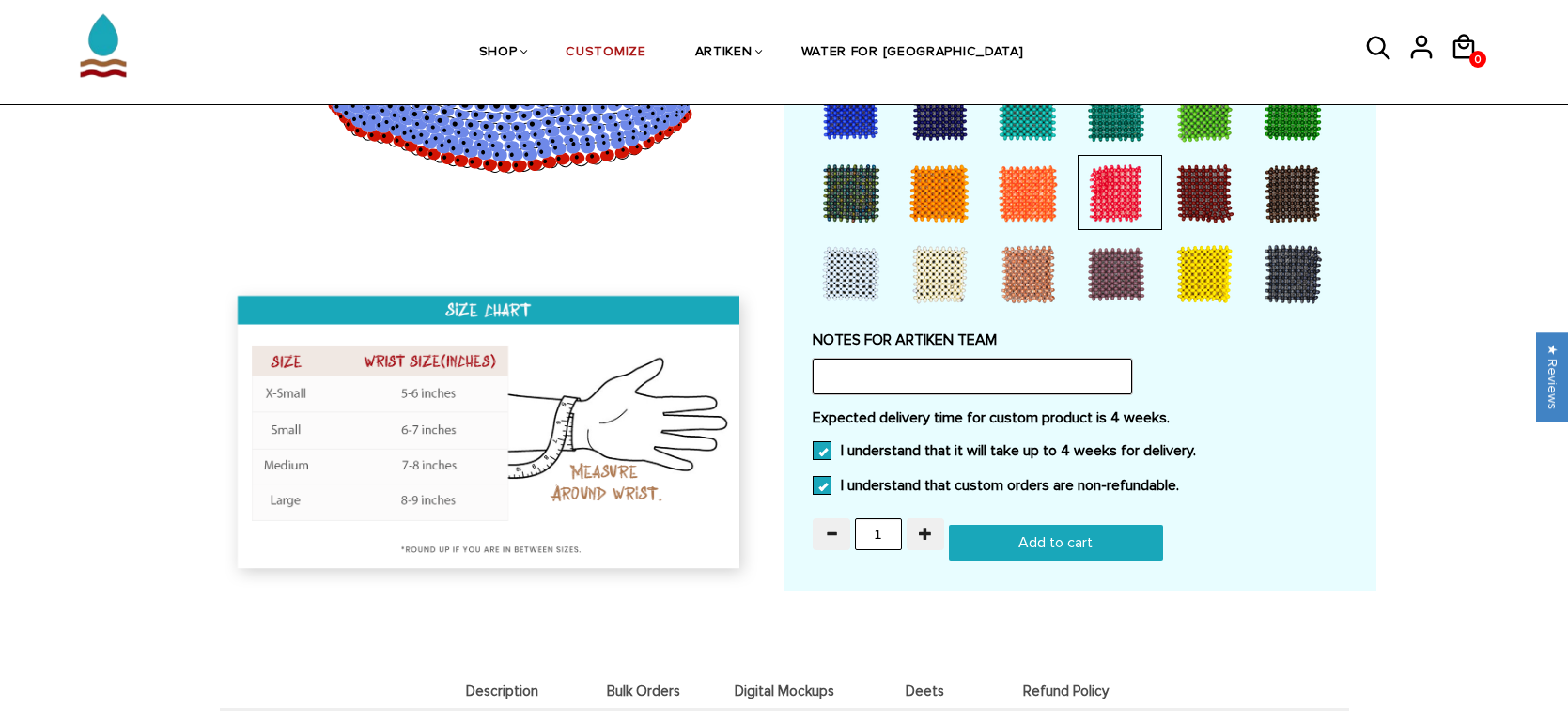
click at [930, 370] on input "text" at bounding box center [972, 377] width 319 height 36
paste input "Please do the same GAELS XC design as 2023"
type input "Please do the same GAELS XC design as 2023"
click at [880, 519] on input "1" at bounding box center [878, 535] width 47 height 32
drag, startPoint x: 890, startPoint y: 529, endPoint x: 859, endPoint y: 525, distance: 31.3
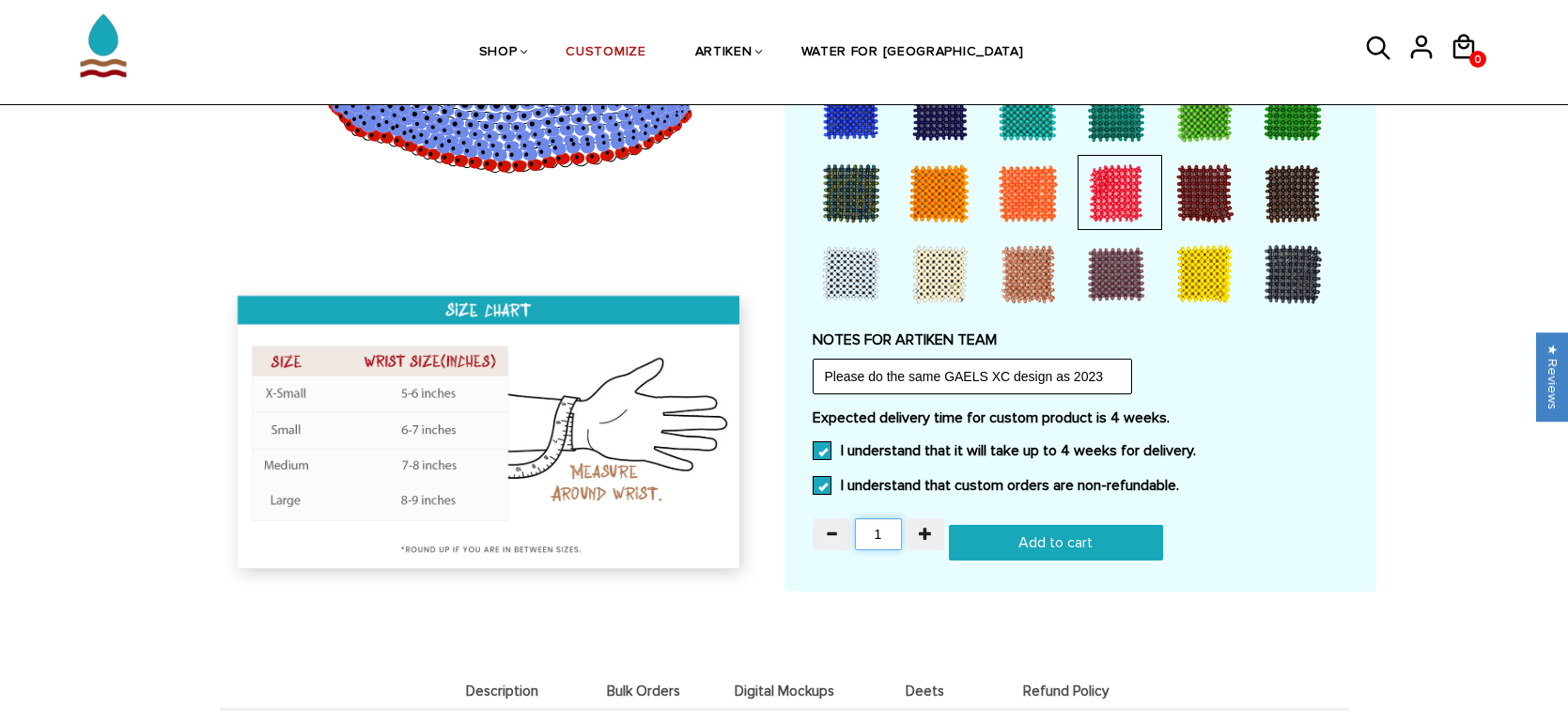
click at [859, 525] on input "1" at bounding box center [878, 535] width 47 height 32
type input "24"
click at [1058, 549] on input "Add to cart" at bounding box center [1055, 542] width 214 height 36
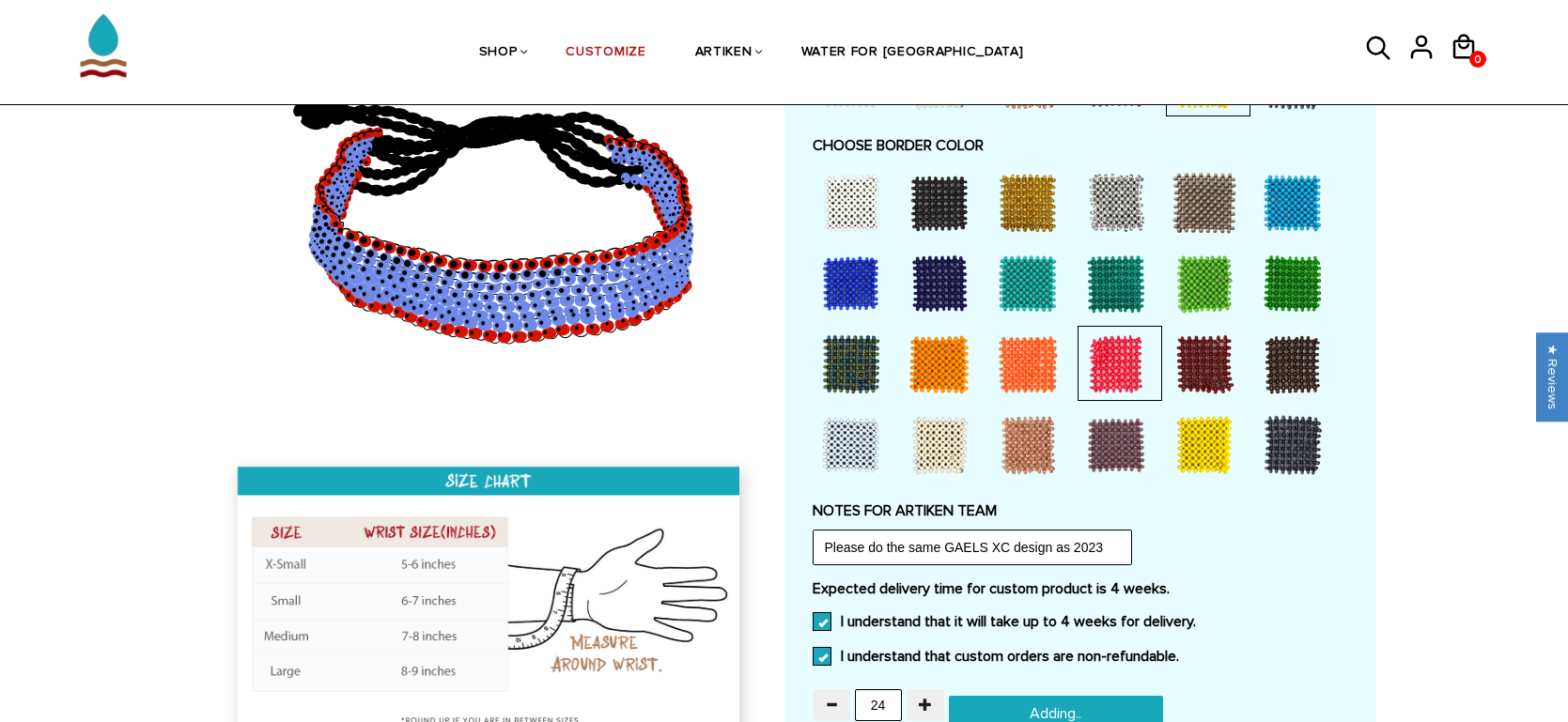
type input "Add to cart"
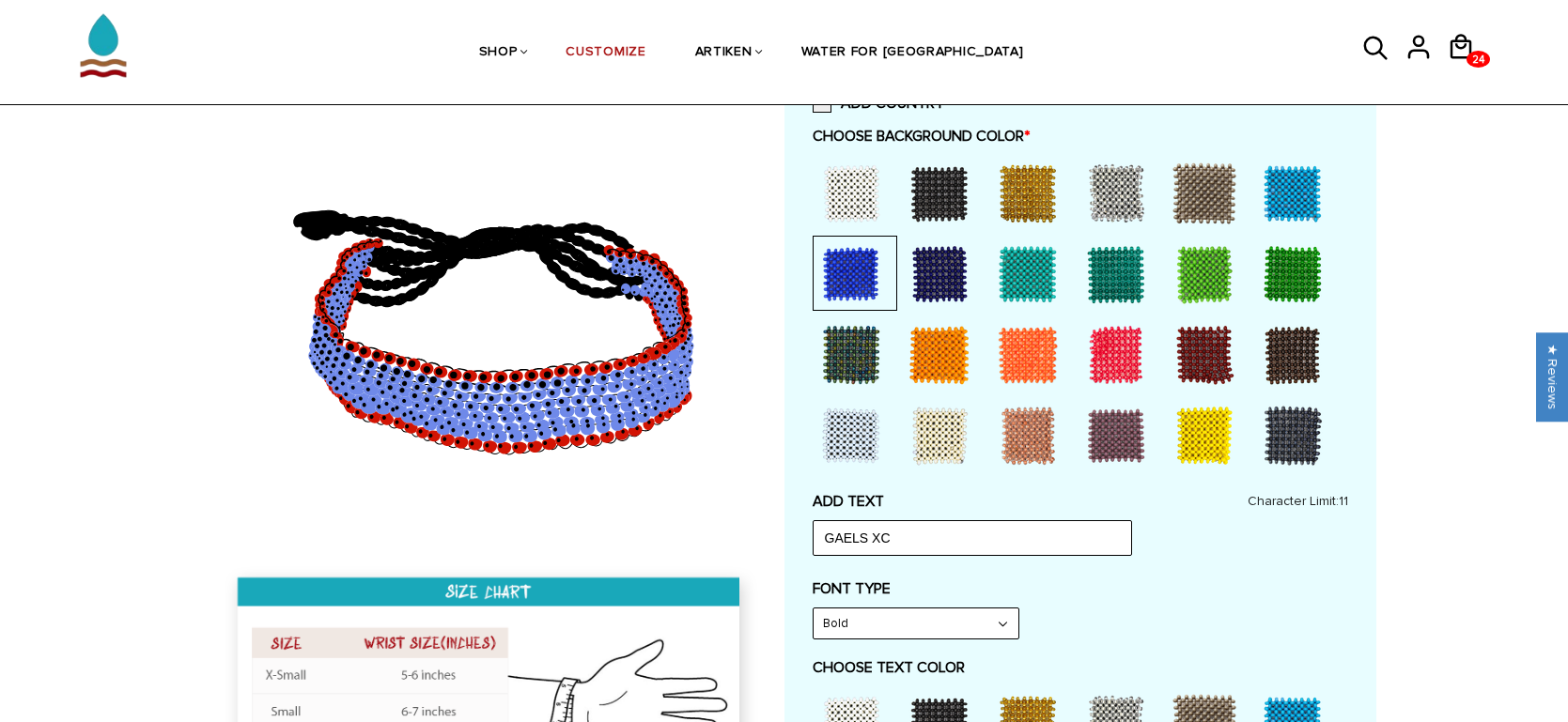
scroll to position [0, 0]
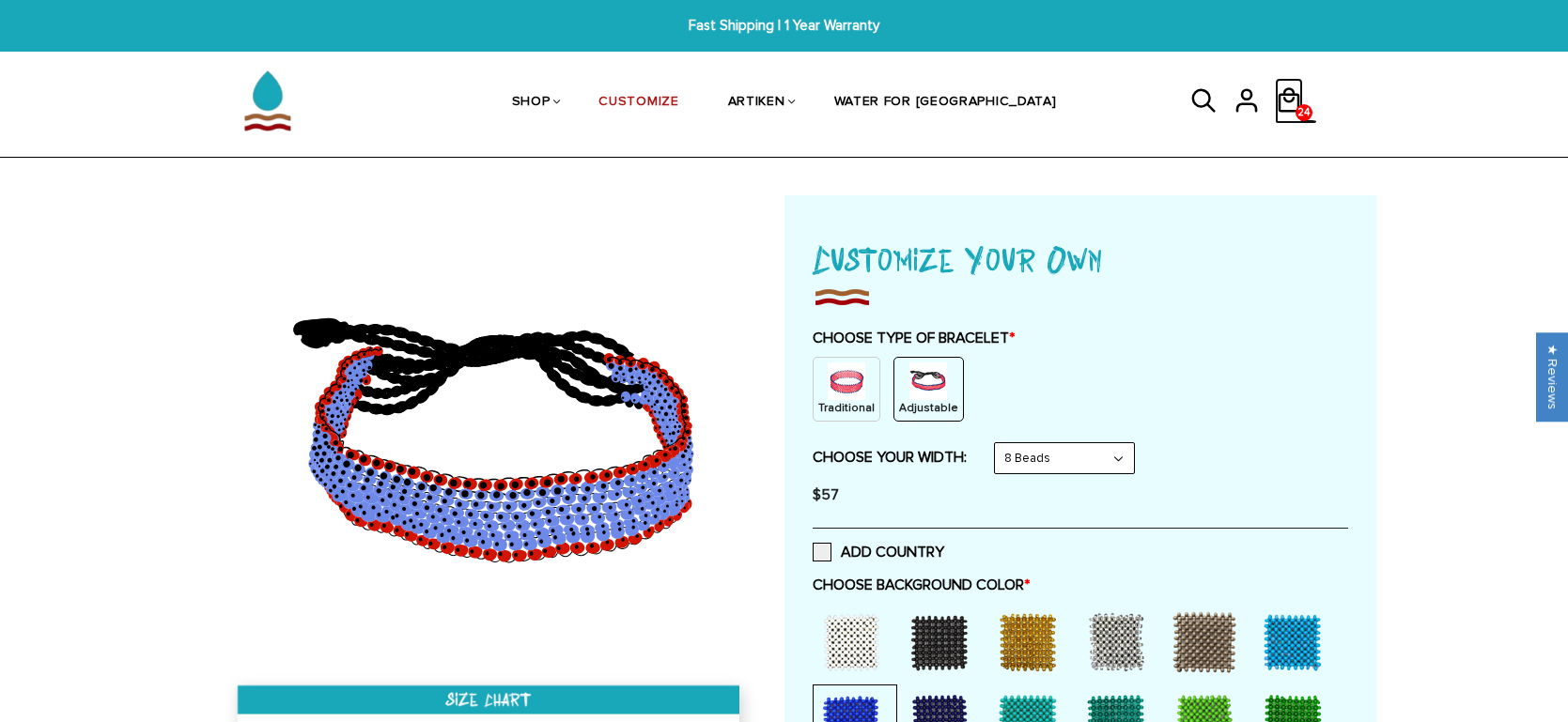
click at [1275, 98] on icon at bounding box center [1288, 100] width 28 height 45
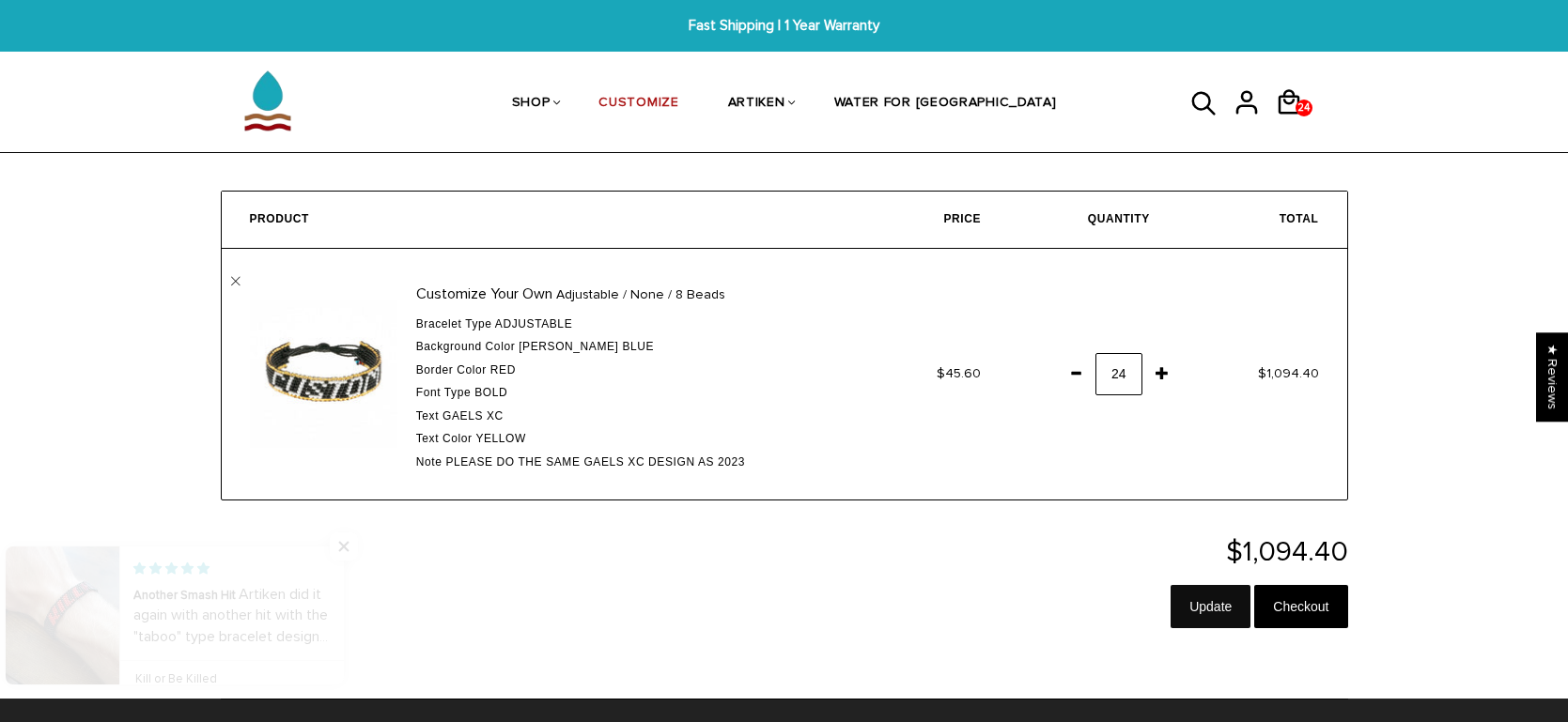
click at [1239, 609] on input "Update" at bounding box center [1210, 607] width 79 height 44
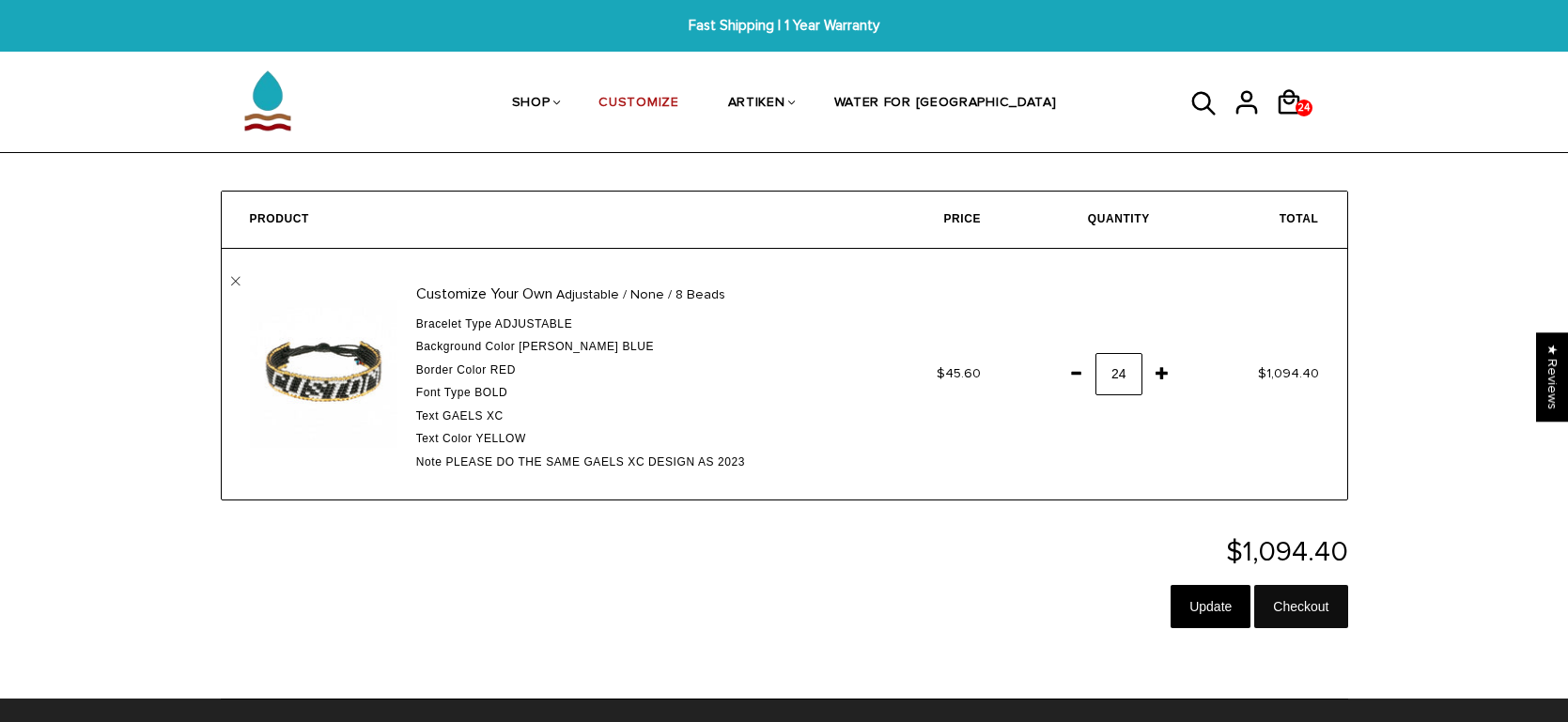
click at [1285, 602] on input "Checkout" at bounding box center [1300, 607] width 93 height 44
